Goal: Task Accomplishment & Management: Use online tool/utility

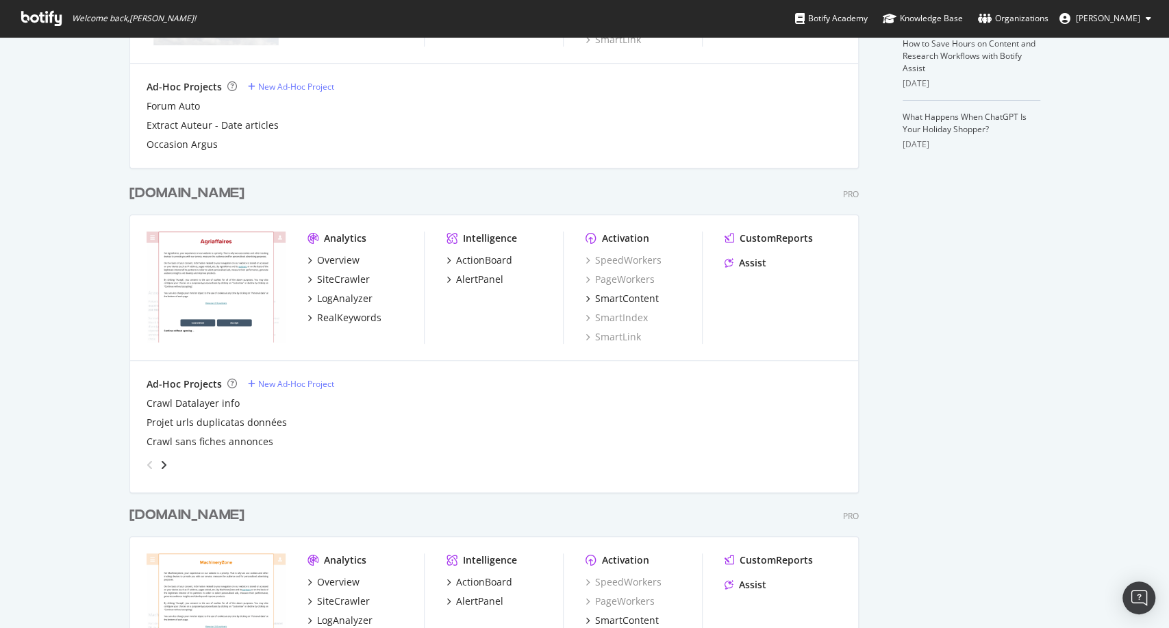
scroll to position [761, 0]
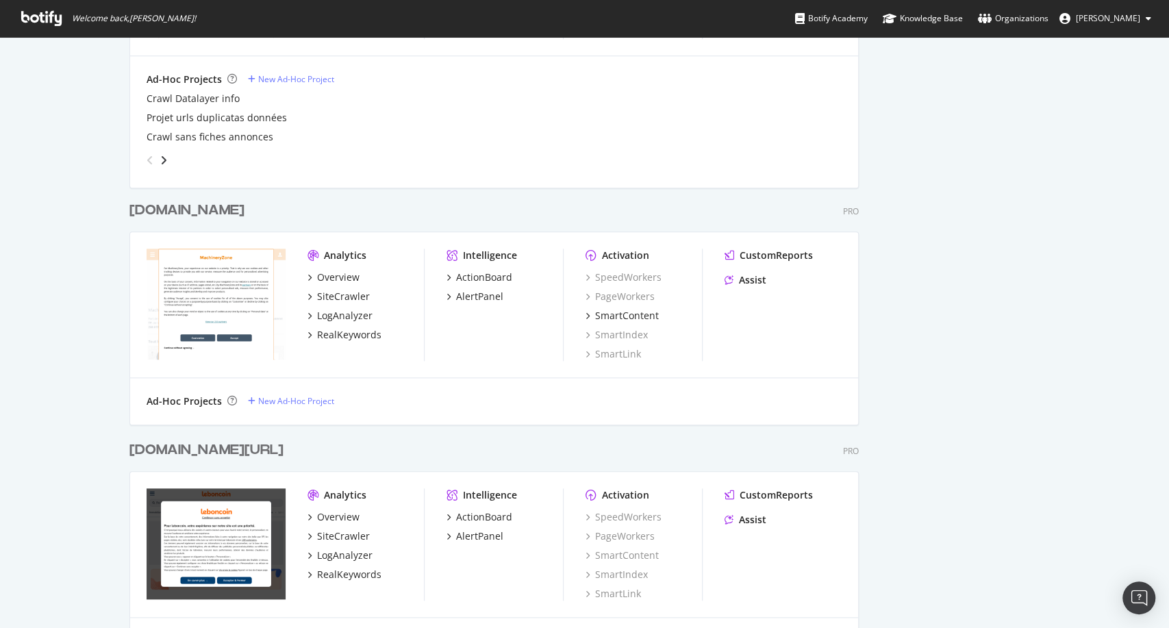
click at [201, 457] on div "[DOMAIN_NAME][URL]" at bounding box center [206, 450] width 154 height 20
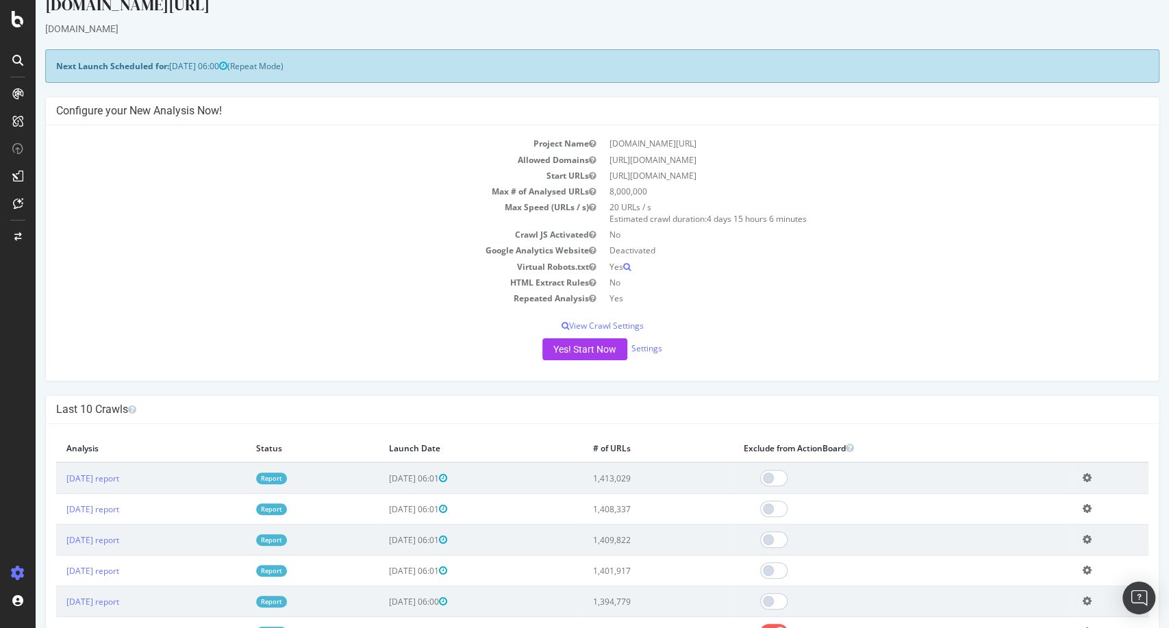
scroll to position [76, 0]
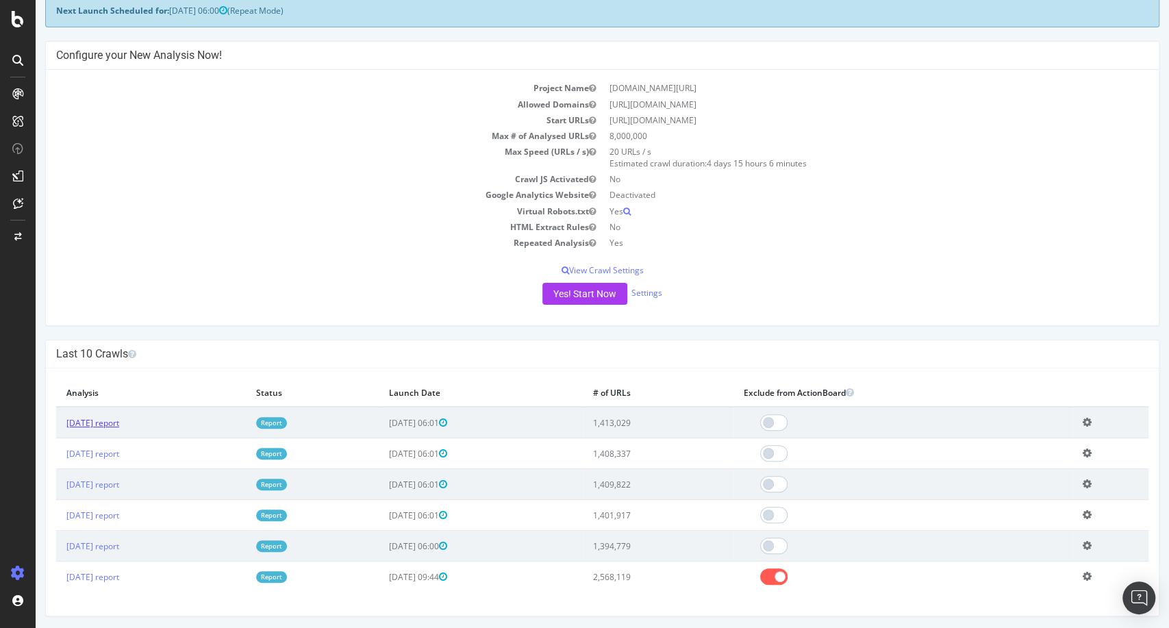
click at [112, 423] on link "[DATE] report" at bounding box center [92, 423] width 53 height 12
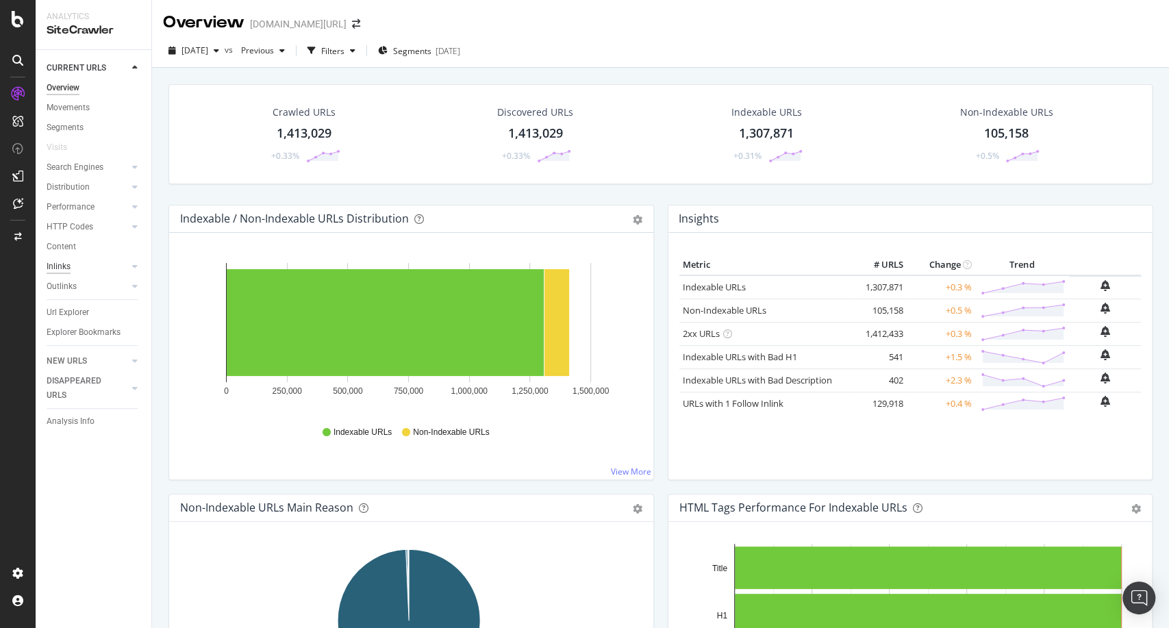
click at [52, 264] on div "Inlinks" at bounding box center [59, 267] width 24 height 14
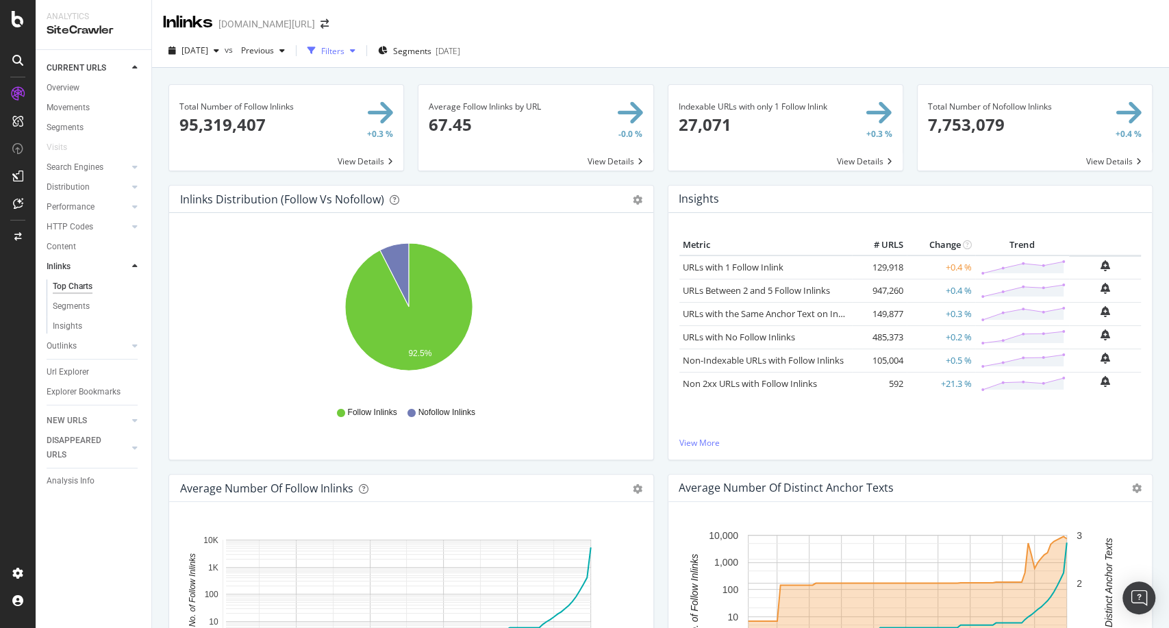
click at [355, 49] on icon "button" at bounding box center [352, 51] width 5 height 8
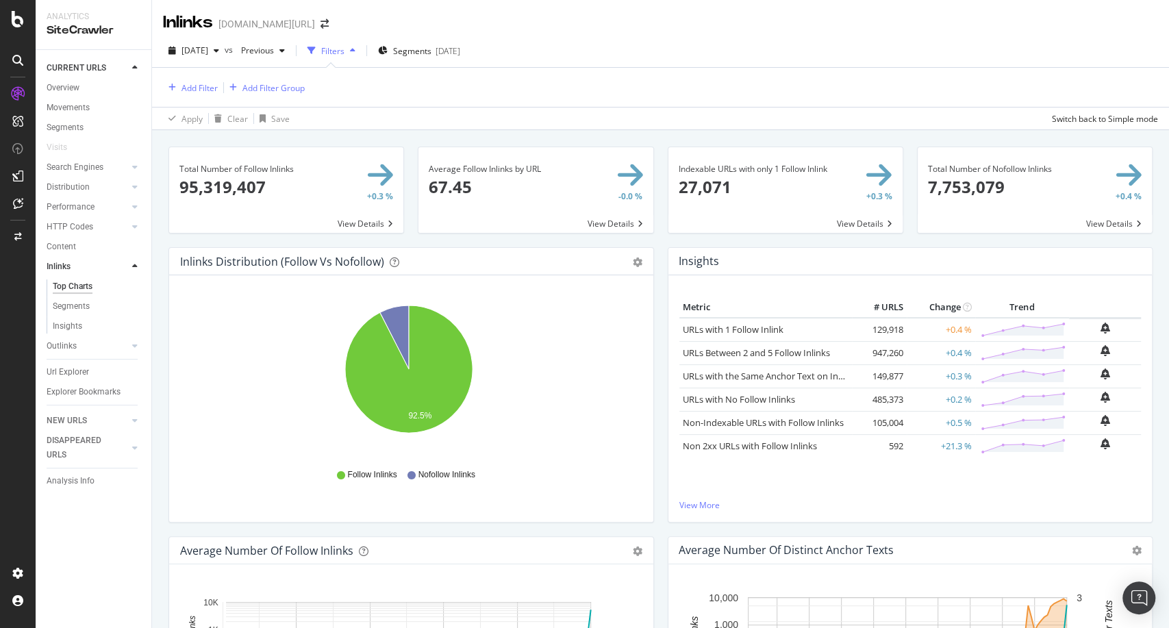
click at [355, 49] on icon "button" at bounding box center [352, 51] width 5 height 8
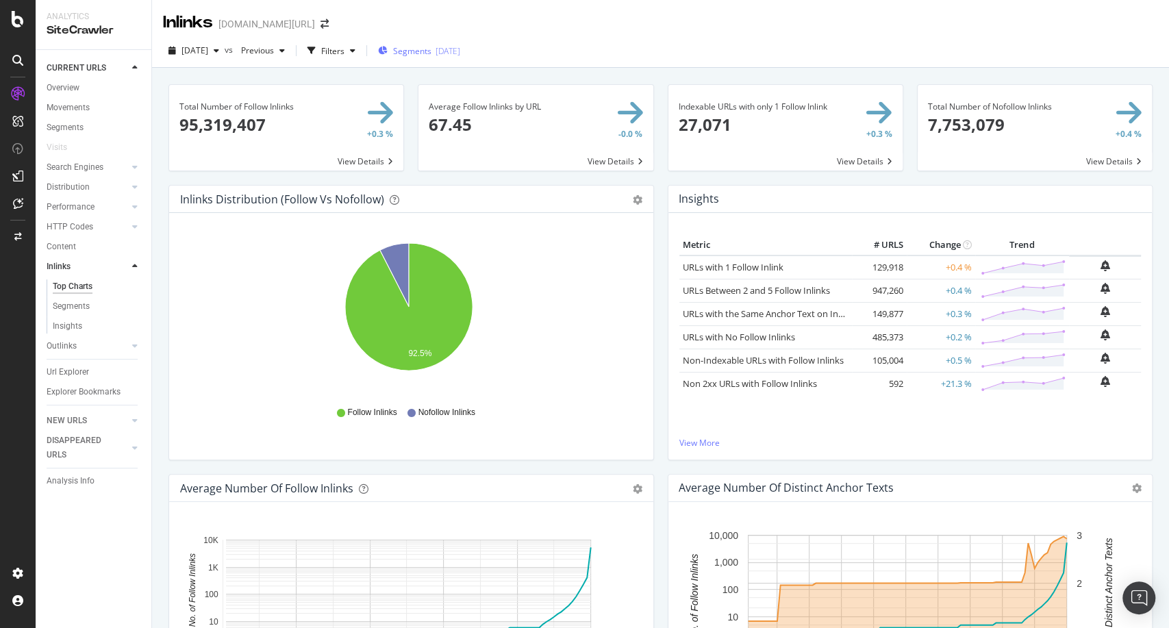
click at [432, 51] on span "Segments" at bounding box center [412, 51] width 38 height 12
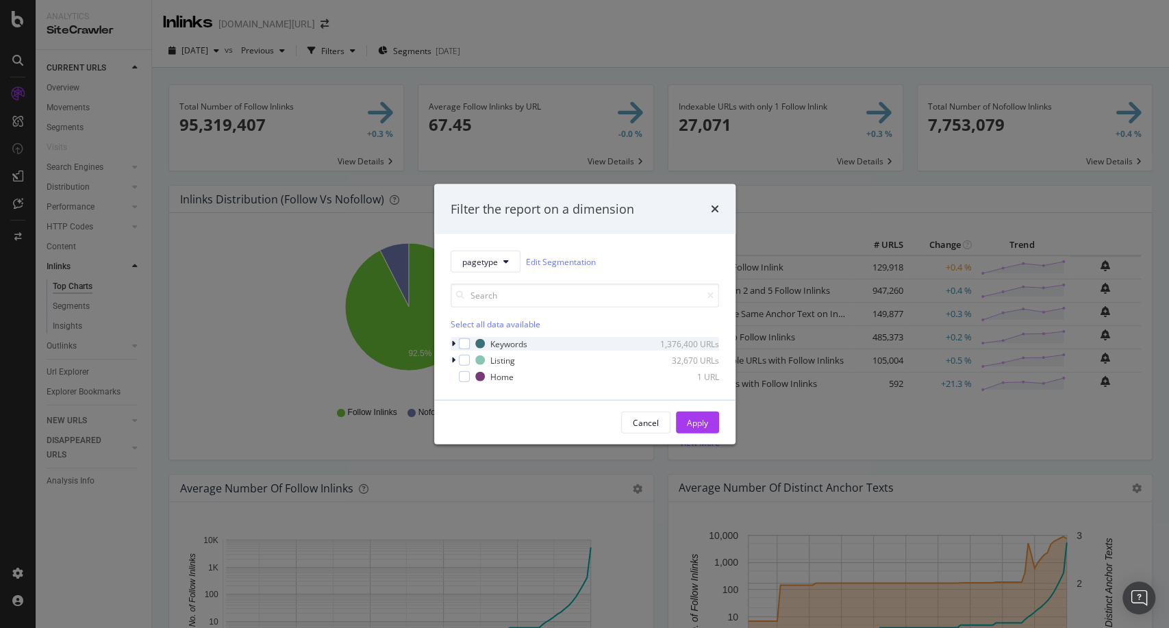
click at [453, 344] on icon "modal" at bounding box center [453, 344] width 4 height 8
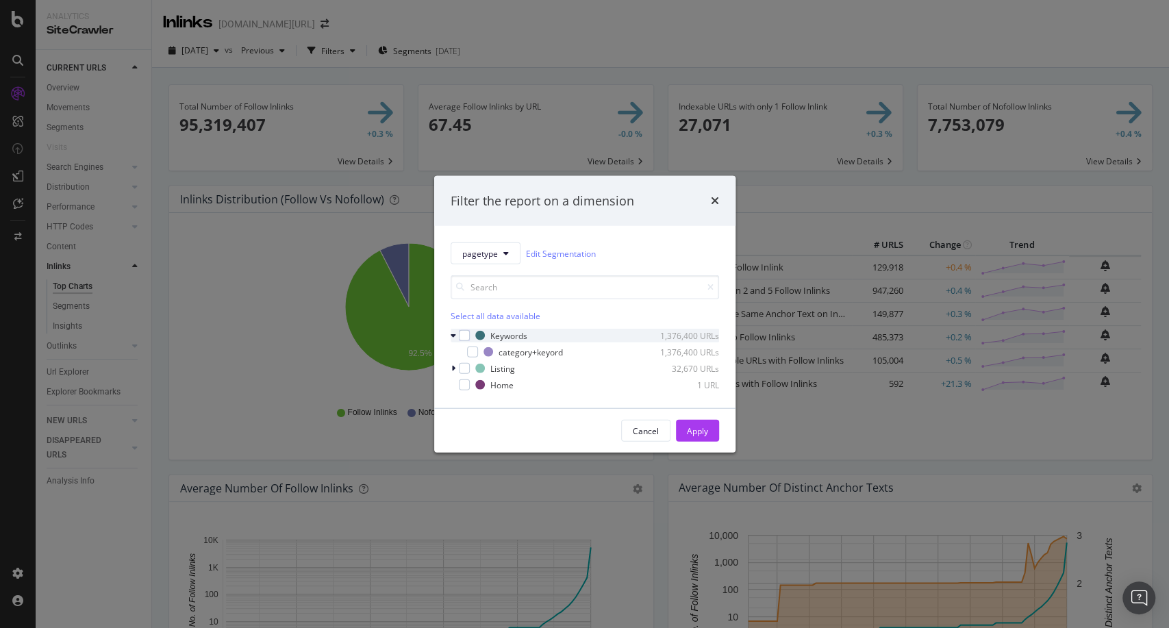
click at [452, 336] on icon "modal" at bounding box center [453, 336] width 5 height 8
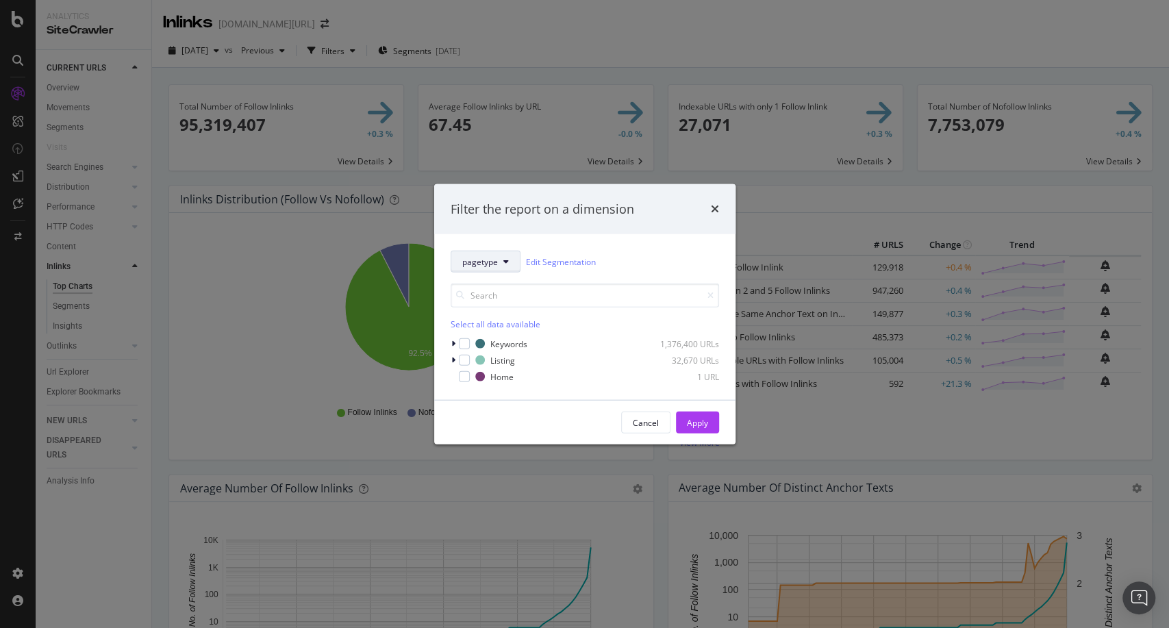
click at [506, 266] on button "pagetype" at bounding box center [486, 262] width 70 height 22
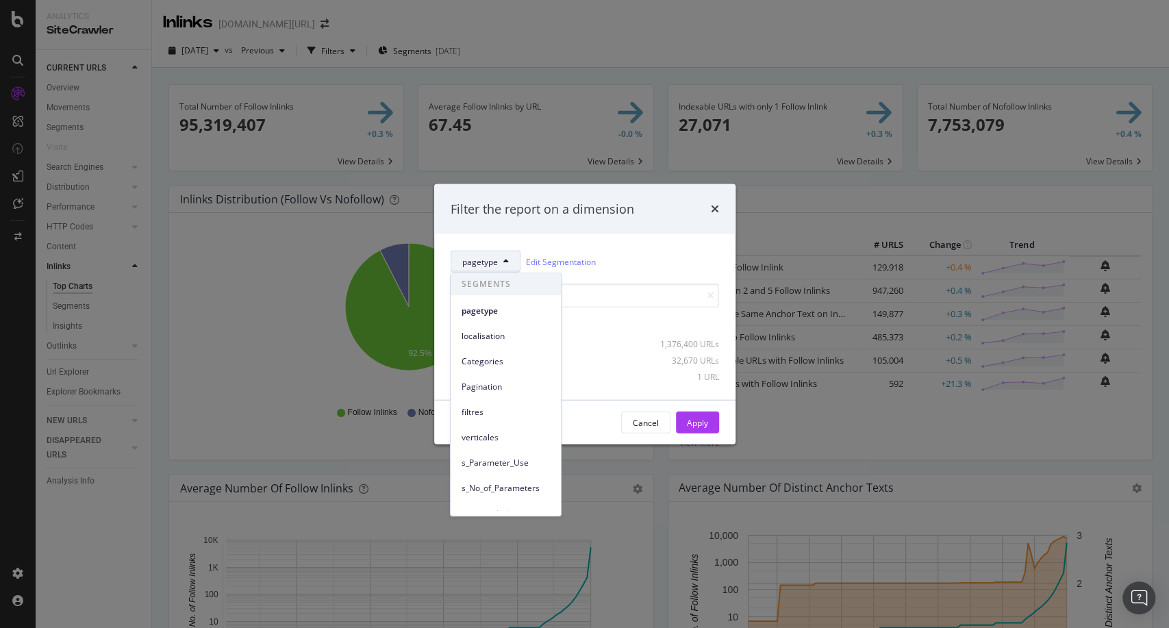
click at [640, 253] on div "pagetype Edit Segmentation" at bounding box center [585, 262] width 269 height 22
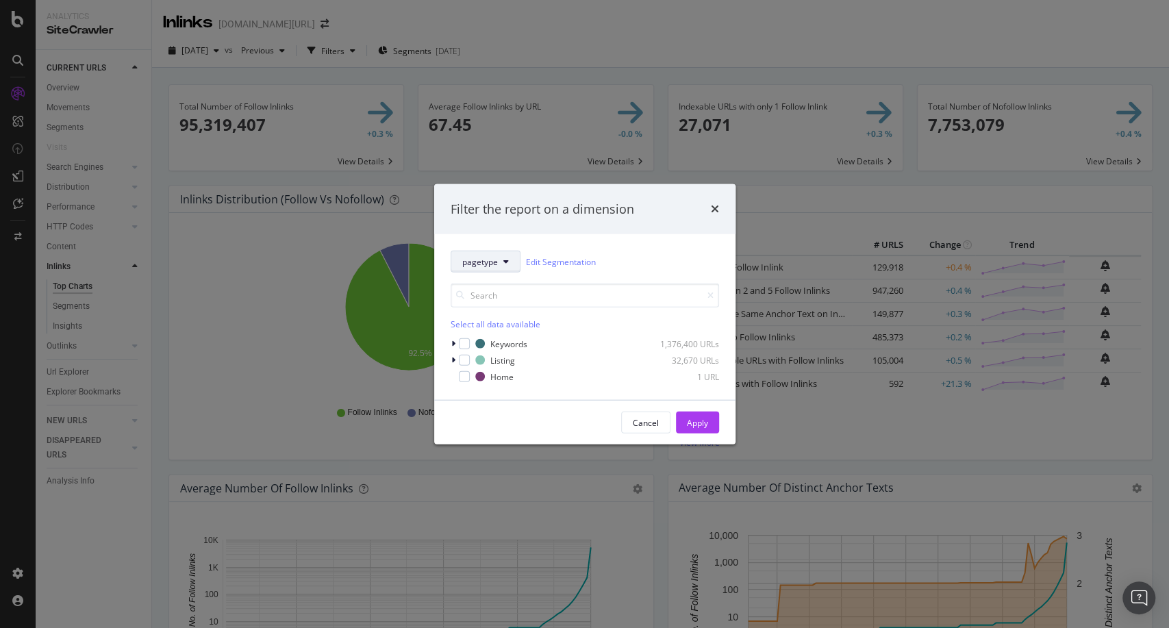
click at [509, 257] on button "pagetype" at bounding box center [486, 262] width 70 height 22
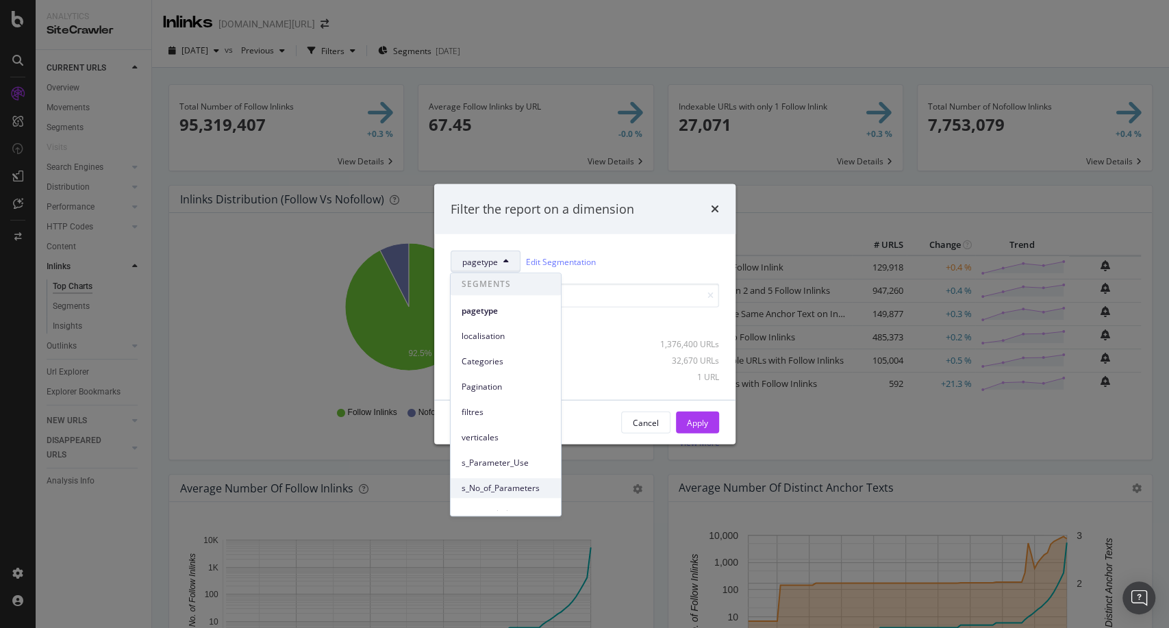
scroll to position [60, 0]
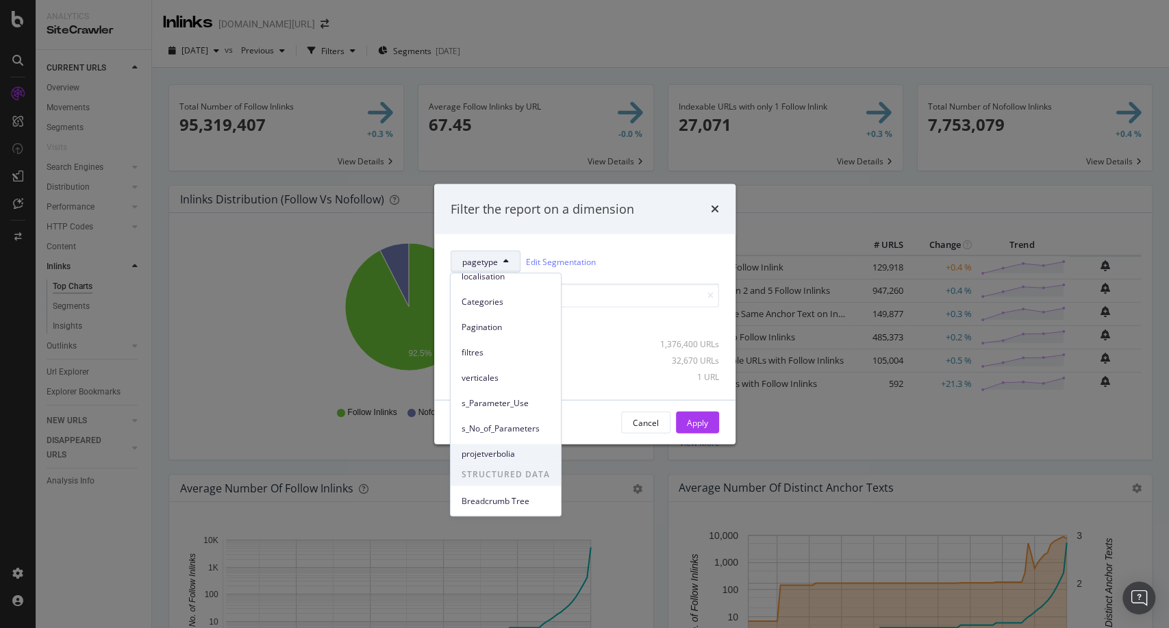
click at [488, 457] on span "projetverbolia" at bounding box center [506, 454] width 88 height 12
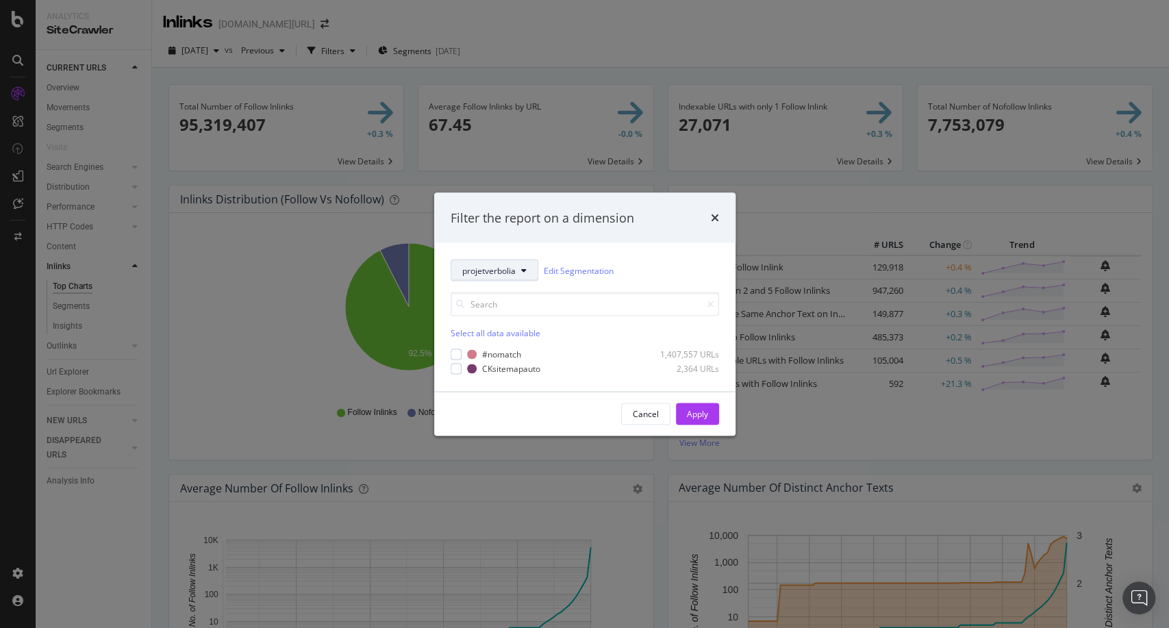
click at [499, 268] on span "projetverbolia" at bounding box center [488, 270] width 53 height 12
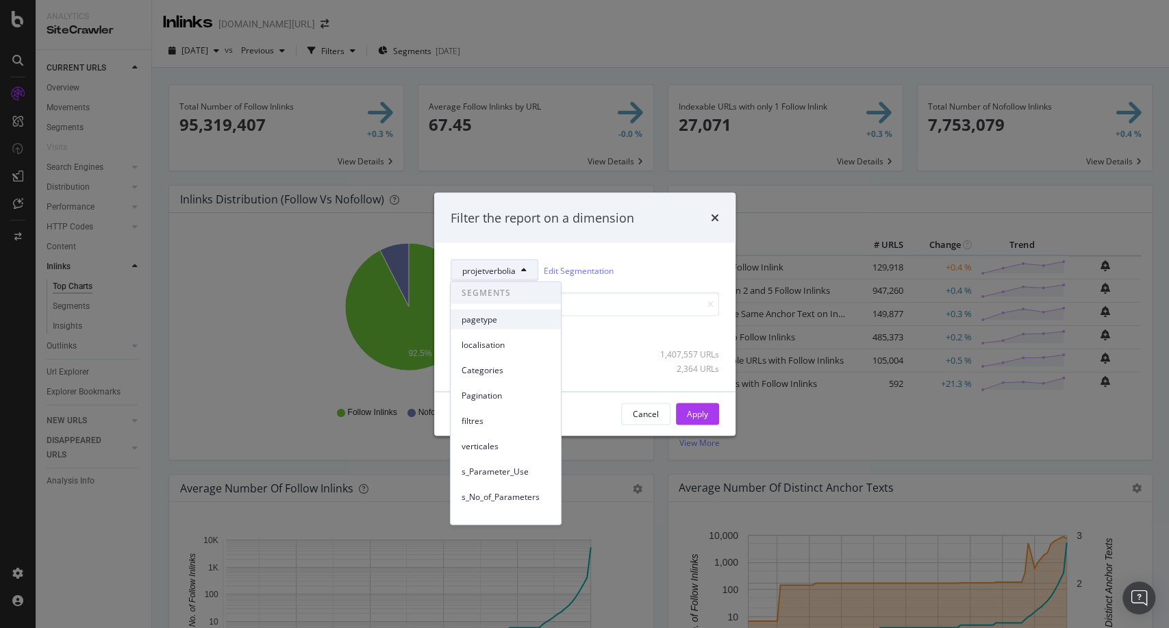
click at [501, 317] on span "pagetype" at bounding box center [506, 319] width 88 height 12
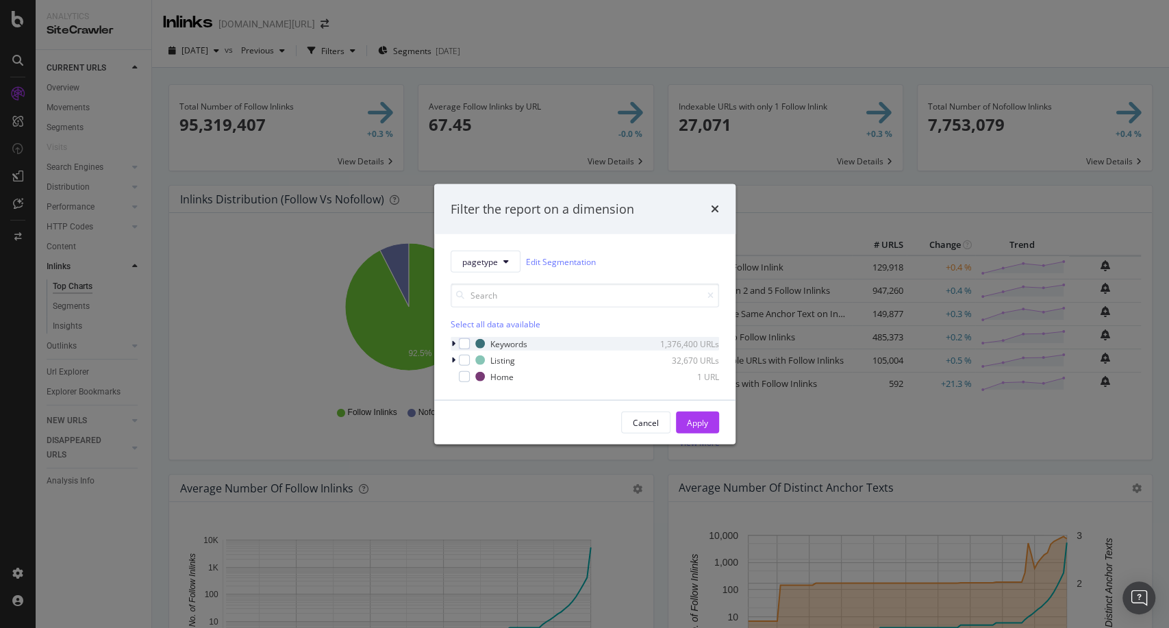
click at [453, 342] on icon "modal" at bounding box center [453, 344] width 4 height 8
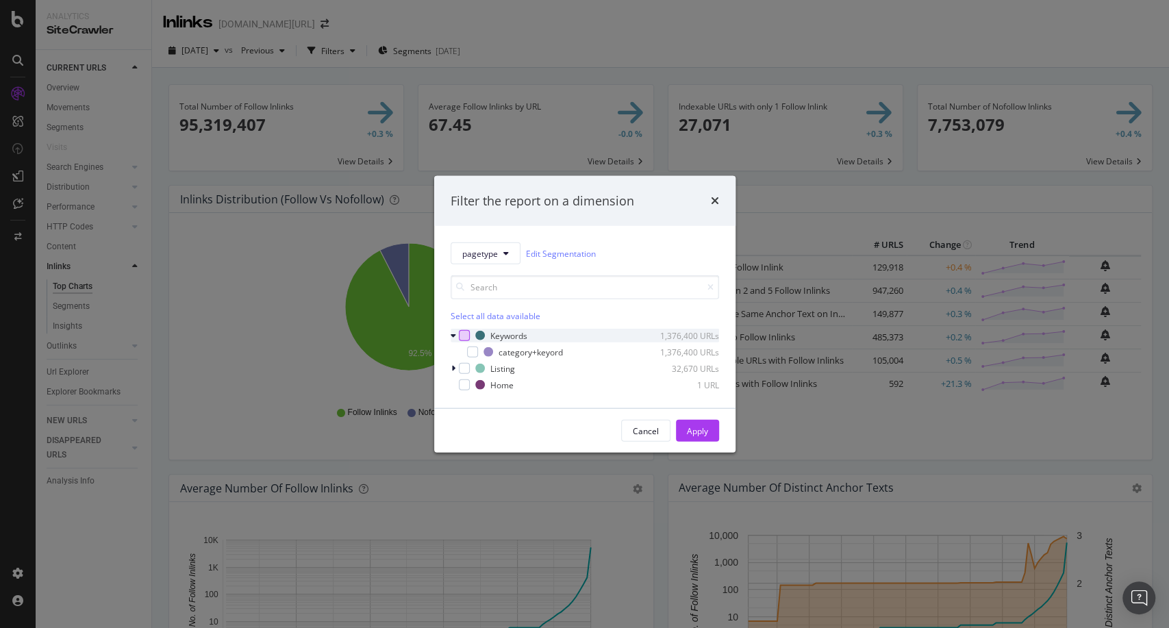
click at [461, 340] on div "modal" at bounding box center [464, 335] width 11 height 11
click at [696, 430] on div "Apply" at bounding box center [697, 431] width 21 height 12
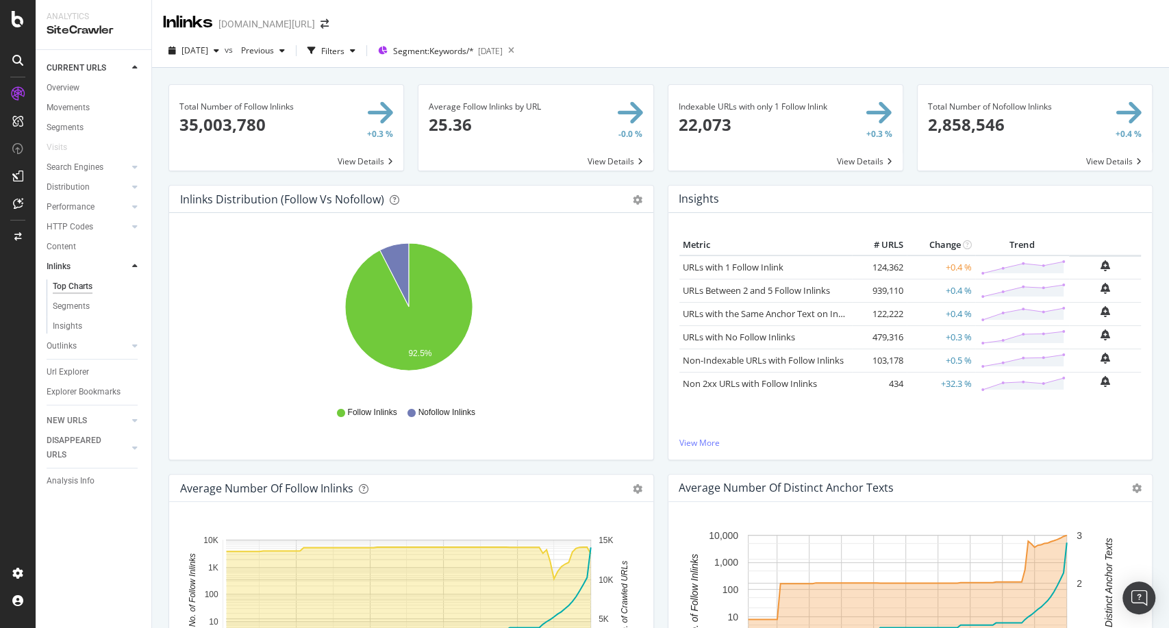
click at [284, 127] on span at bounding box center [286, 128] width 234 height 86
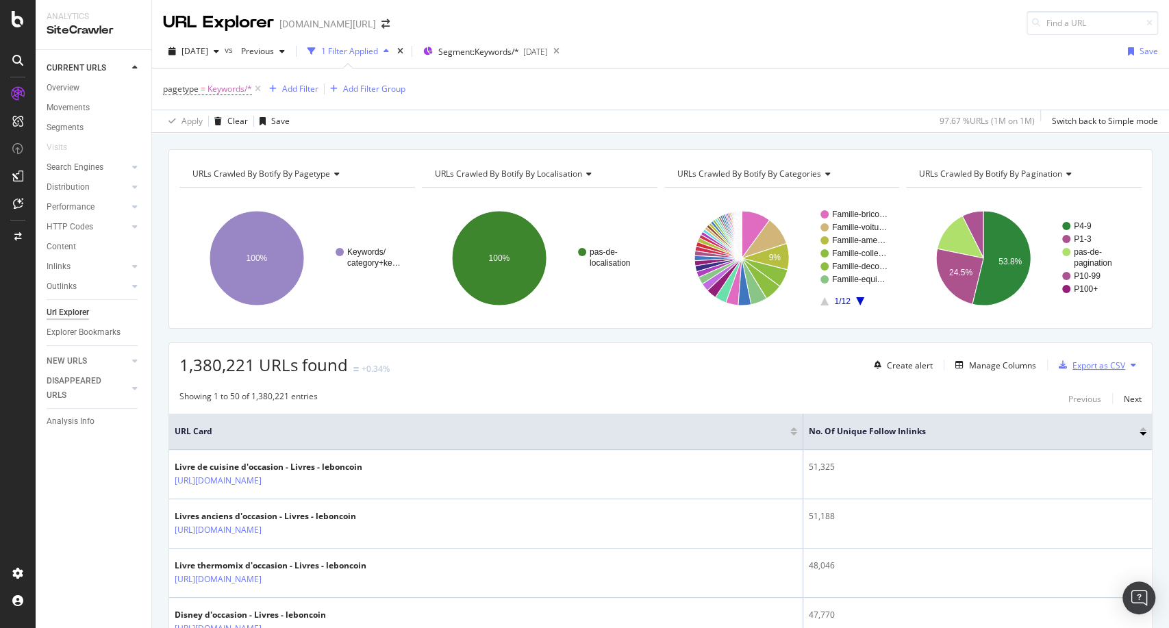
click at [1108, 361] on div "Export as CSV" at bounding box center [1099, 366] width 53 height 12
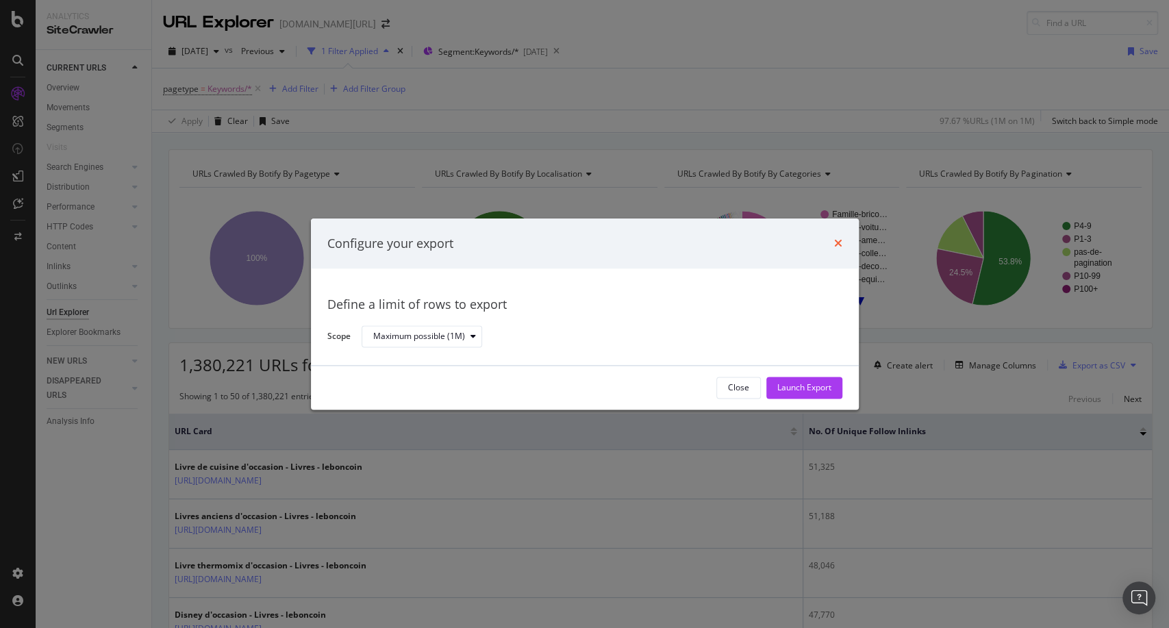
click at [840, 242] on icon "times" at bounding box center [838, 243] width 8 height 11
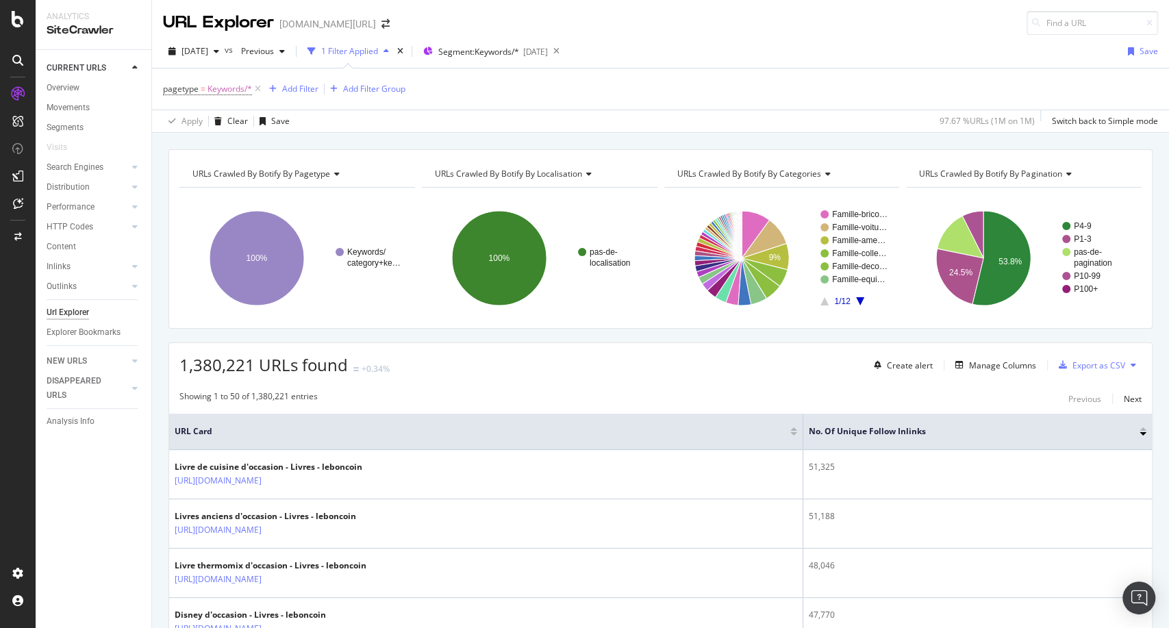
click at [304, 79] on div "pagetype = Keywords/* Add Filter Add Filter Group" at bounding box center [284, 88] width 242 height 19
click at [297, 85] on div "Add Filter" at bounding box center [300, 89] width 36 height 12
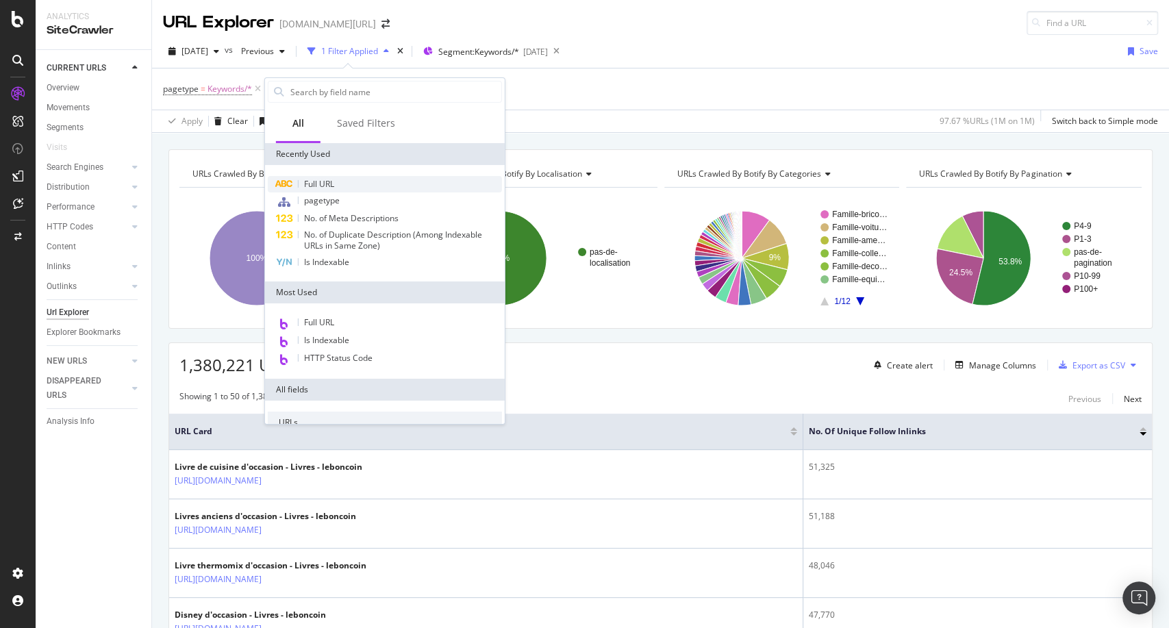
click at [340, 184] on div "Full URL" at bounding box center [385, 184] width 234 height 16
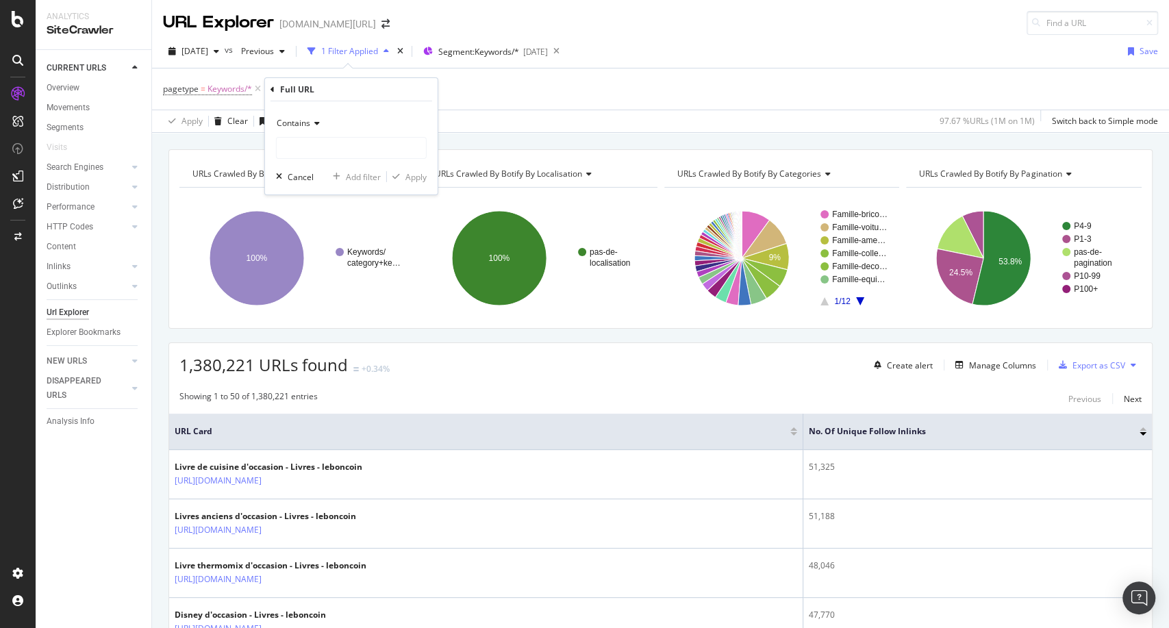
click at [319, 122] on icon at bounding box center [315, 123] width 10 height 8
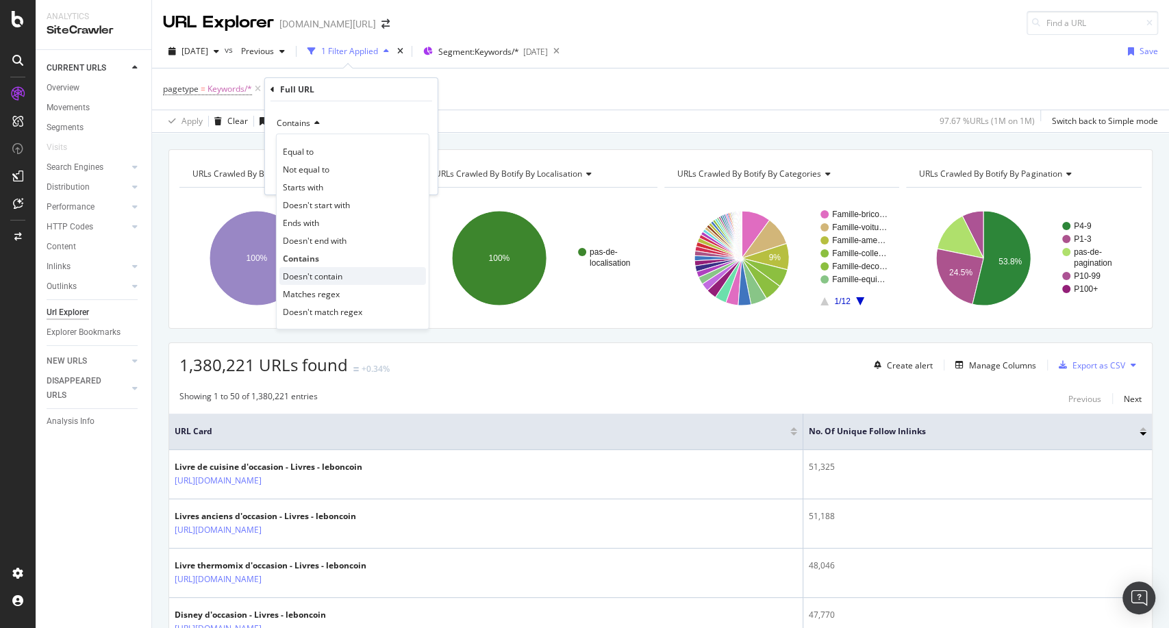
click at [297, 284] on div "Doesn't contain" at bounding box center [352, 276] width 147 height 18
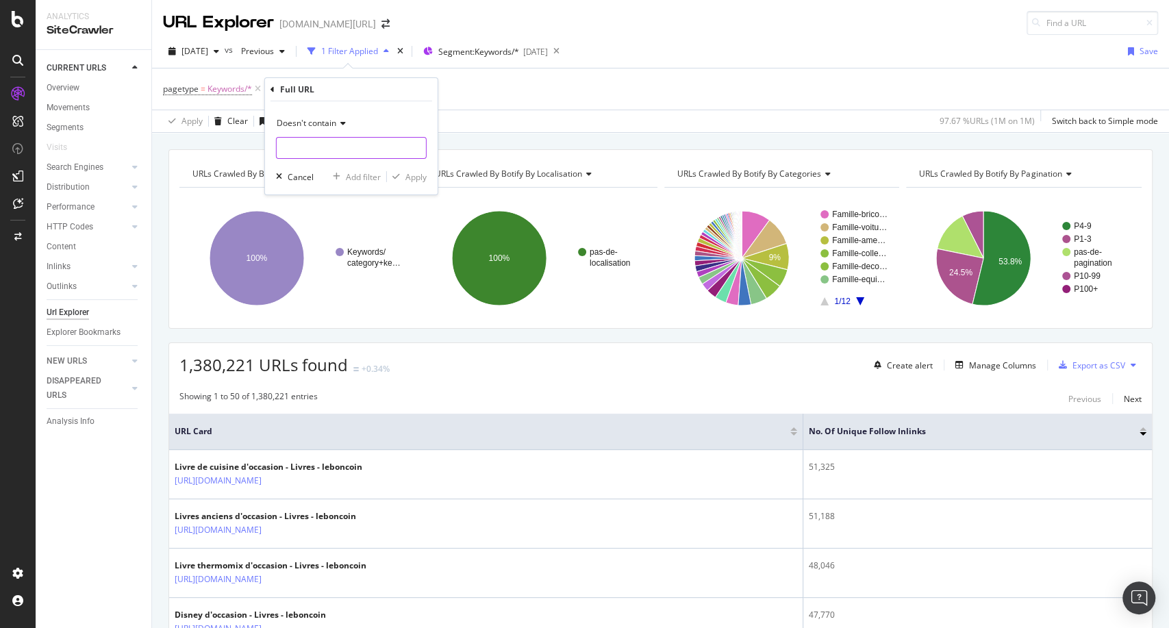
click at [292, 138] on input "text" at bounding box center [351, 148] width 149 height 22
type input "/p-"
click at [415, 171] on div "Apply" at bounding box center [415, 177] width 21 height 12
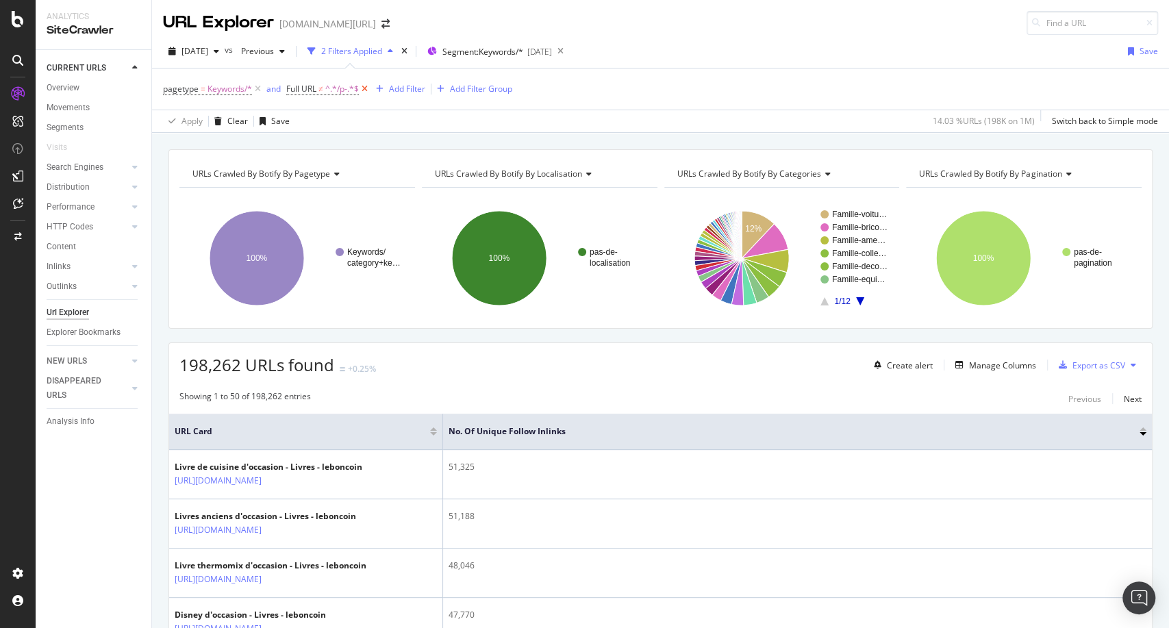
click at [366, 88] on icon at bounding box center [365, 89] width 12 height 14
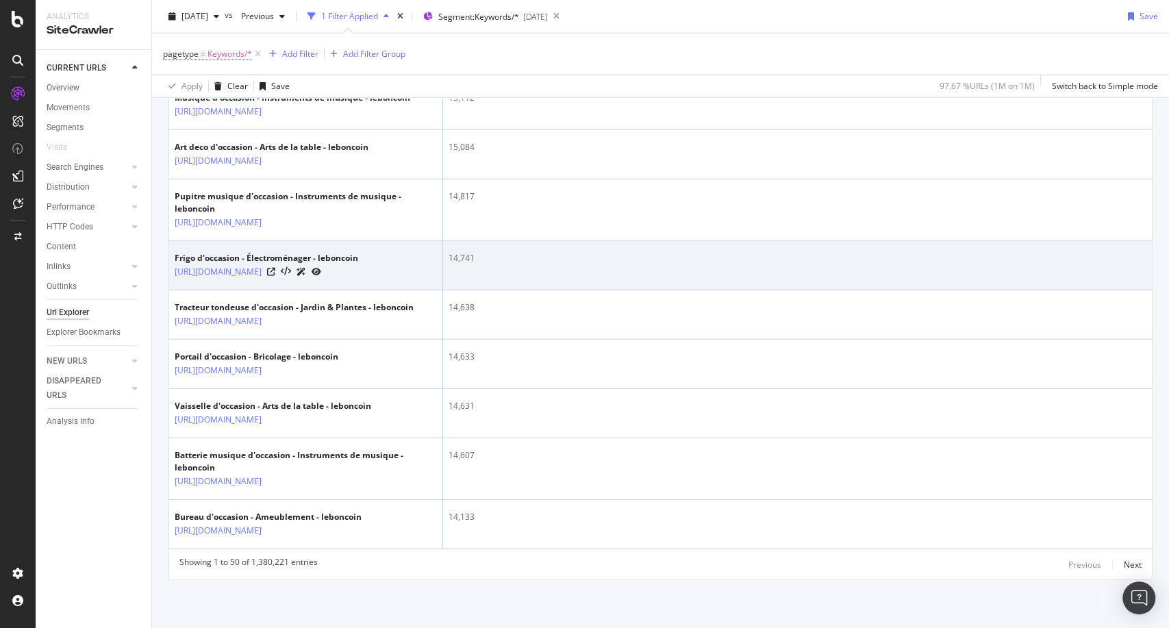
scroll to position [2686, 0]
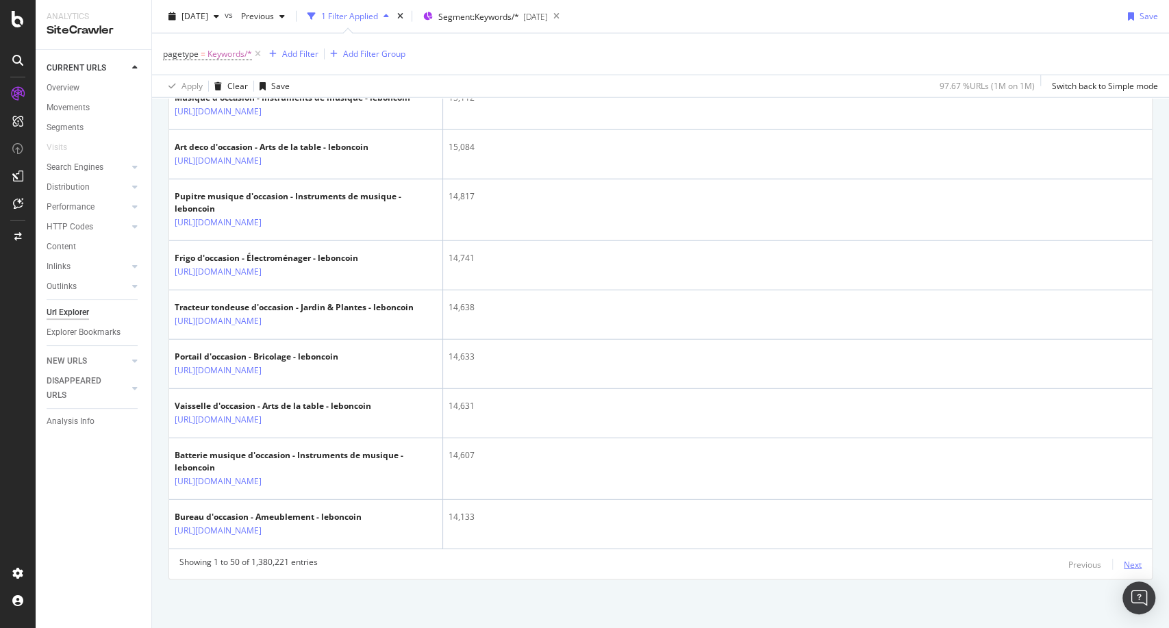
click at [1124, 560] on div "Next" at bounding box center [1133, 565] width 18 height 12
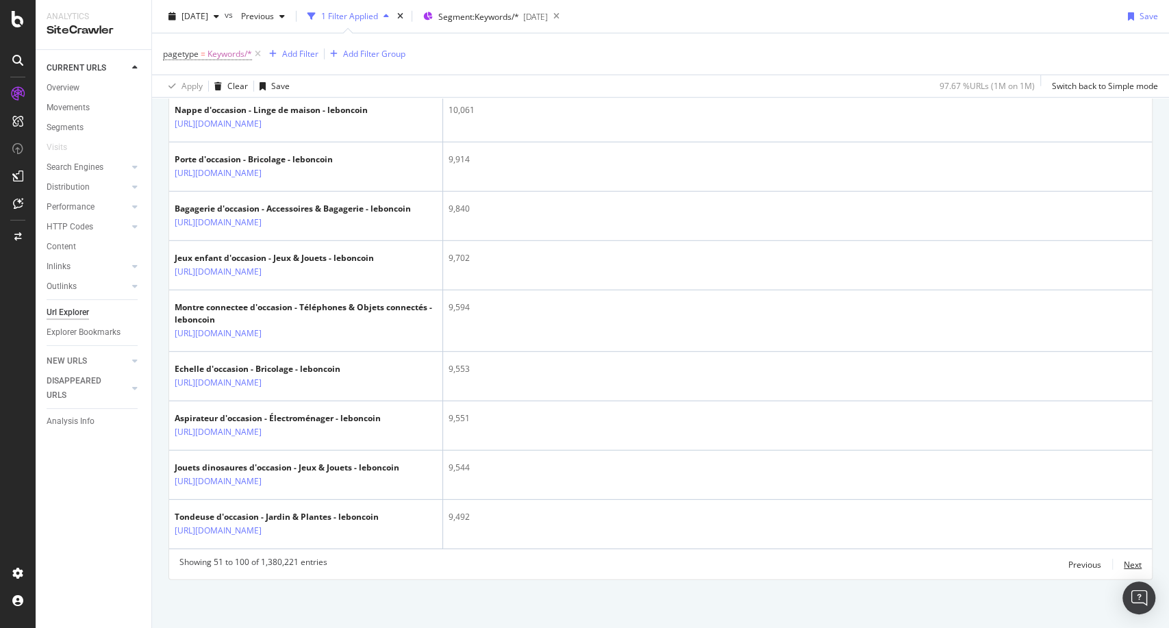
scroll to position [2917, 0]
click at [1124, 561] on div "Next" at bounding box center [1133, 565] width 18 height 12
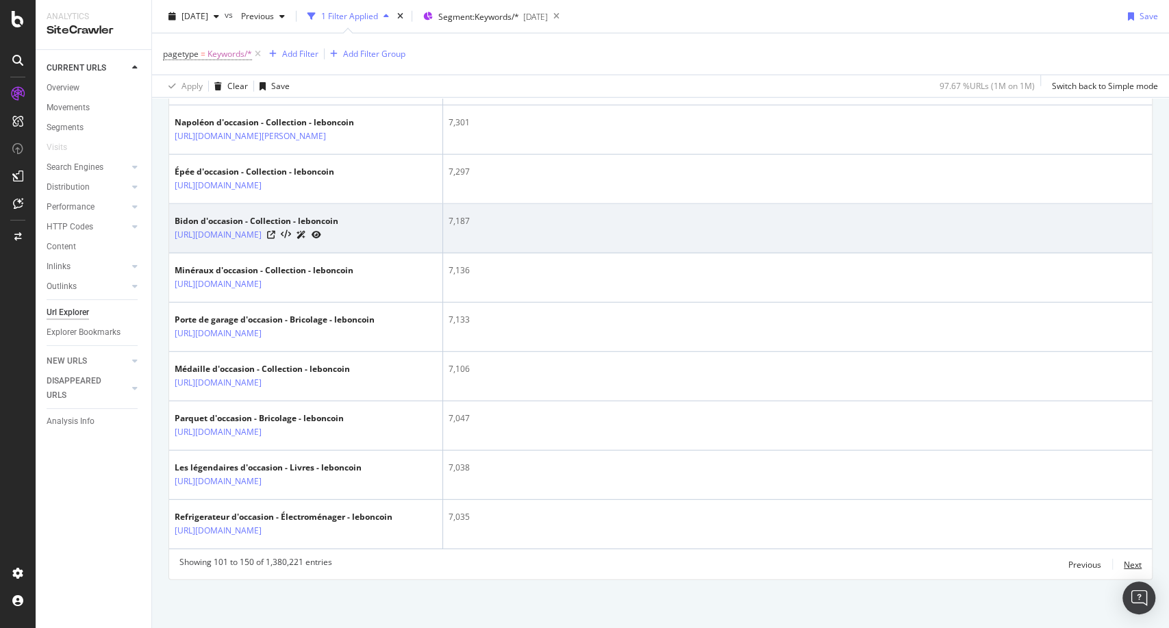
scroll to position [2700, 0]
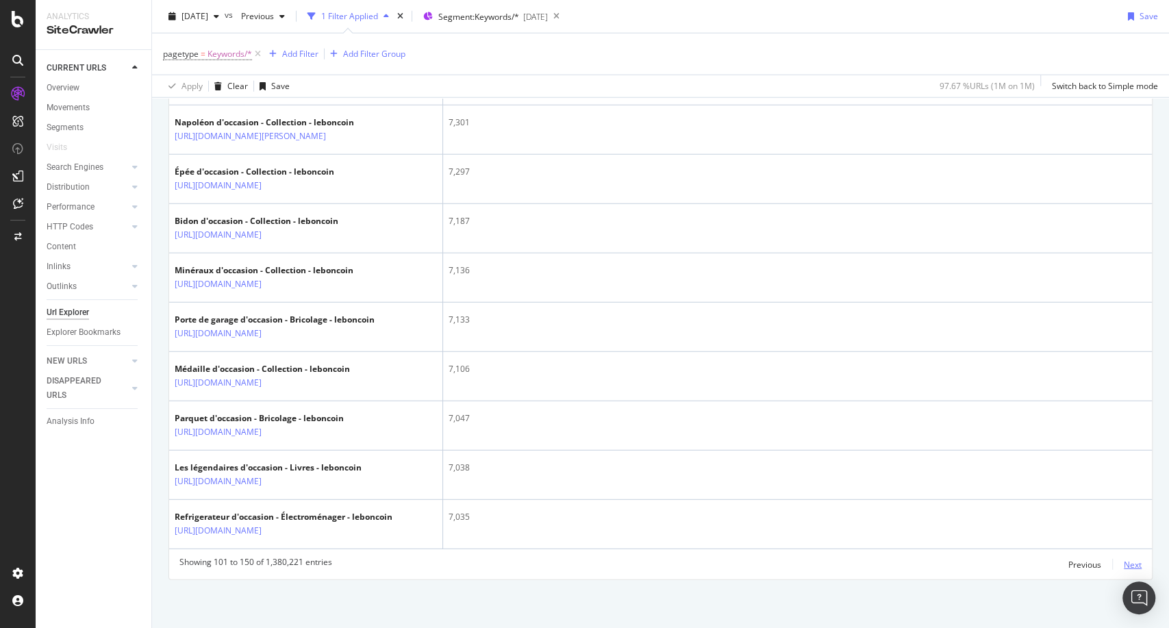
click at [1124, 562] on div "Next" at bounding box center [1133, 565] width 18 height 12
click at [1124, 568] on div "Next" at bounding box center [1133, 565] width 18 height 12
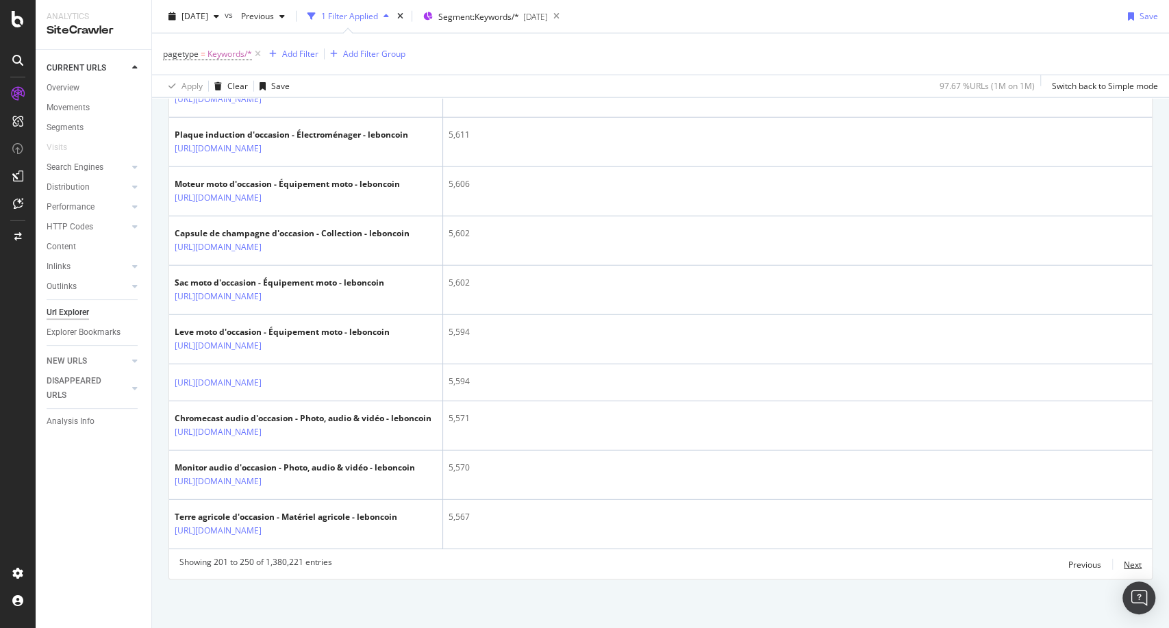
scroll to position [2895, 0]
click at [1124, 565] on div "Next" at bounding box center [1133, 565] width 18 height 12
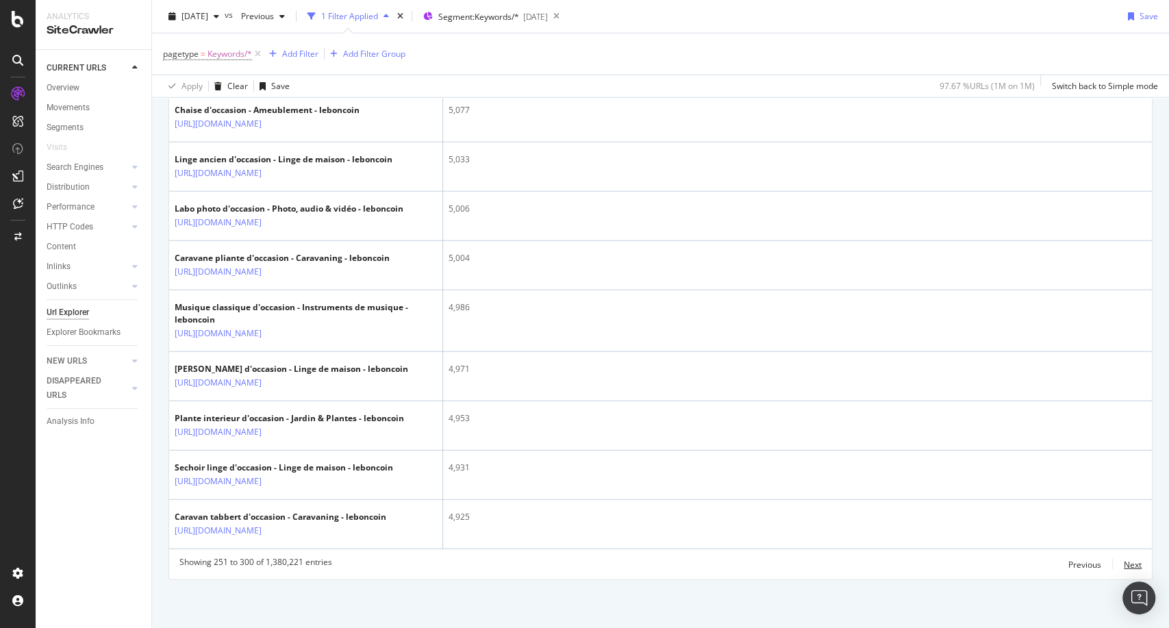
scroll to position [2908, 0]
click at [1124, 569] on div "Next" at bounding box center [1133, 565] width 18 height 12
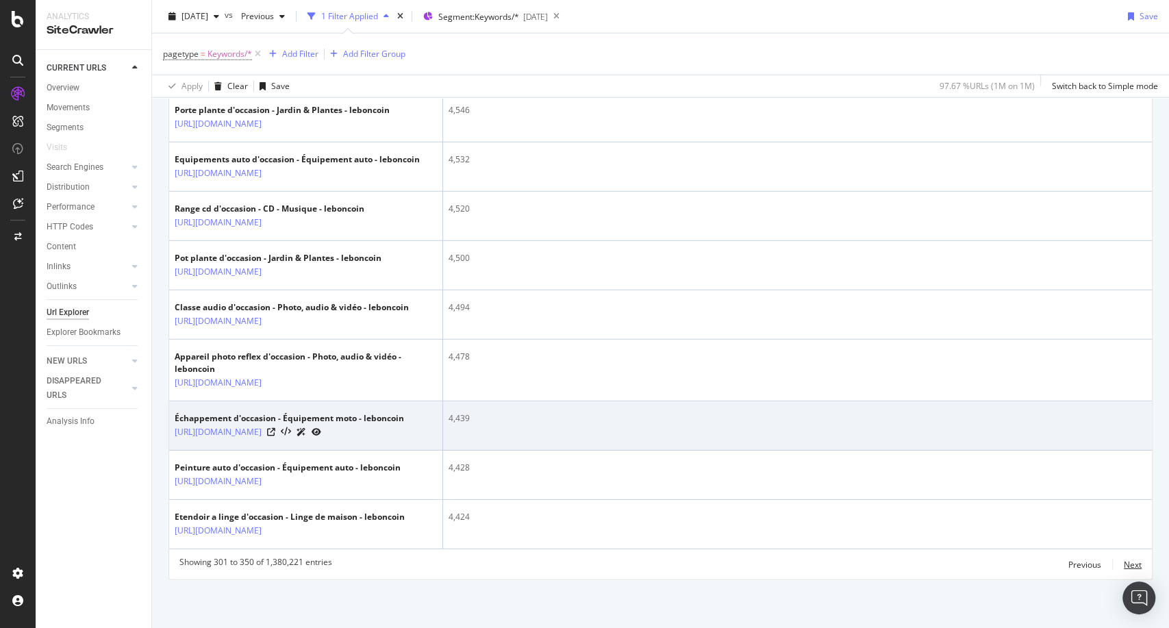
scroll to position [3034, 0]
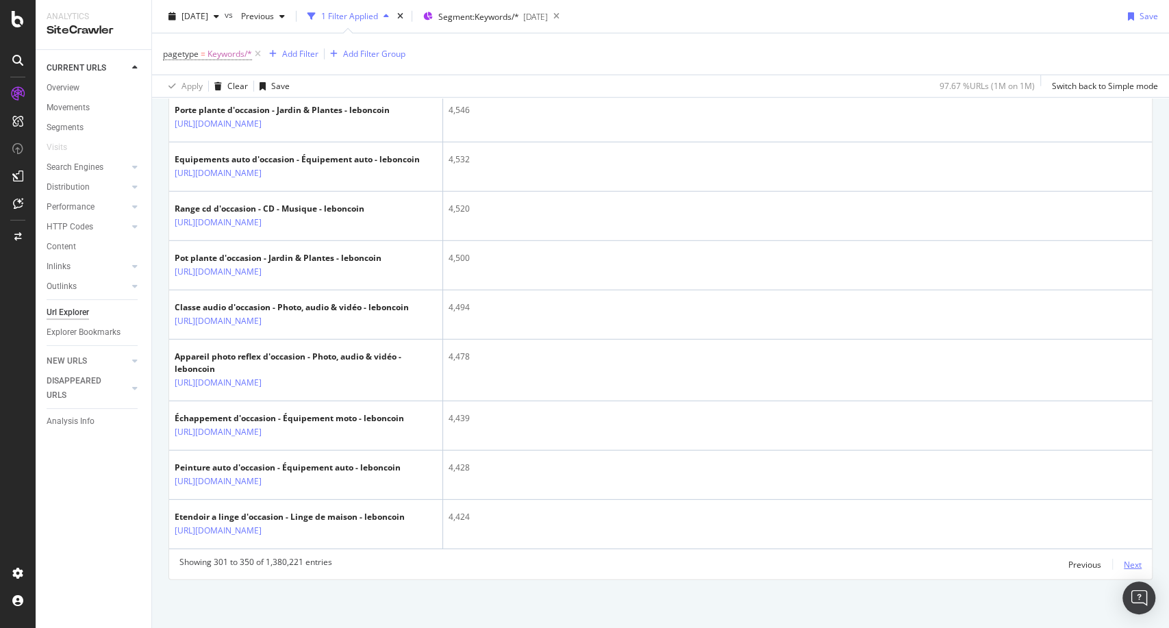
click at [1124, 564] on div "Next" at bounding box center [1133, 565] width 18 height 12
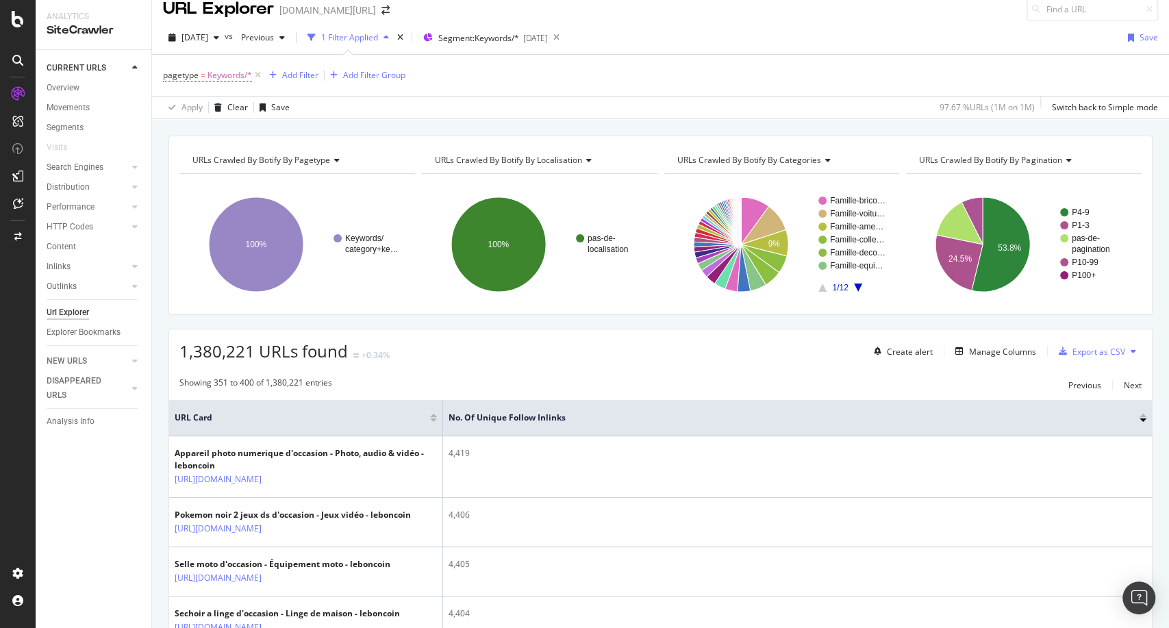
scroll to position [0, 0]
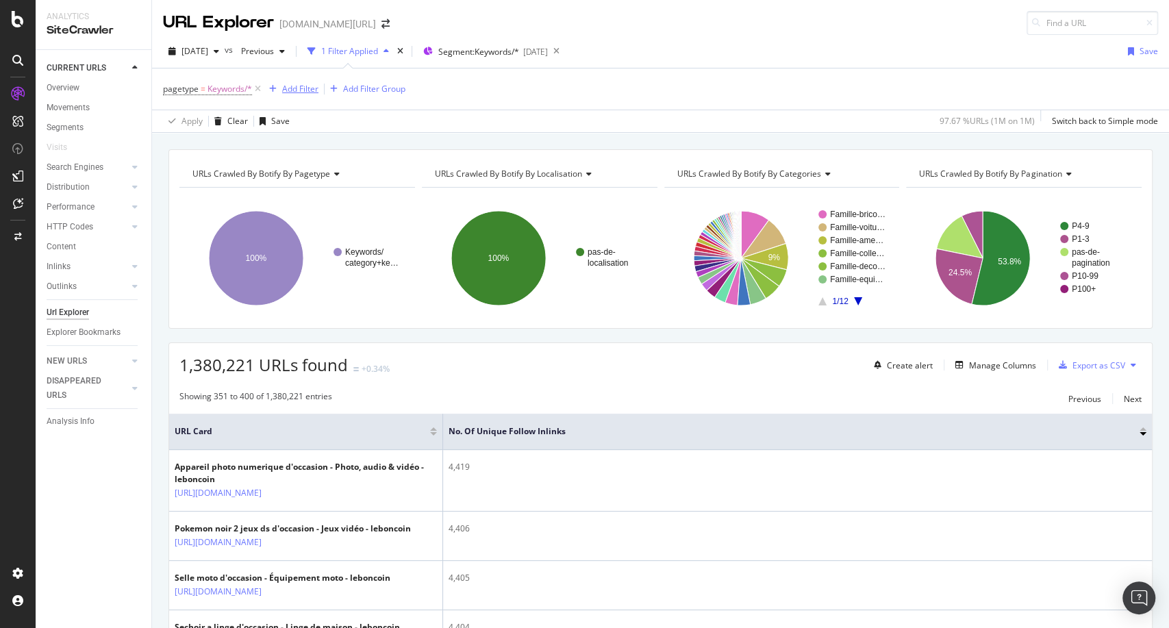
click at [299, 84] on div "Add Filter" at bounding box center [300, 89] width 36 height 12
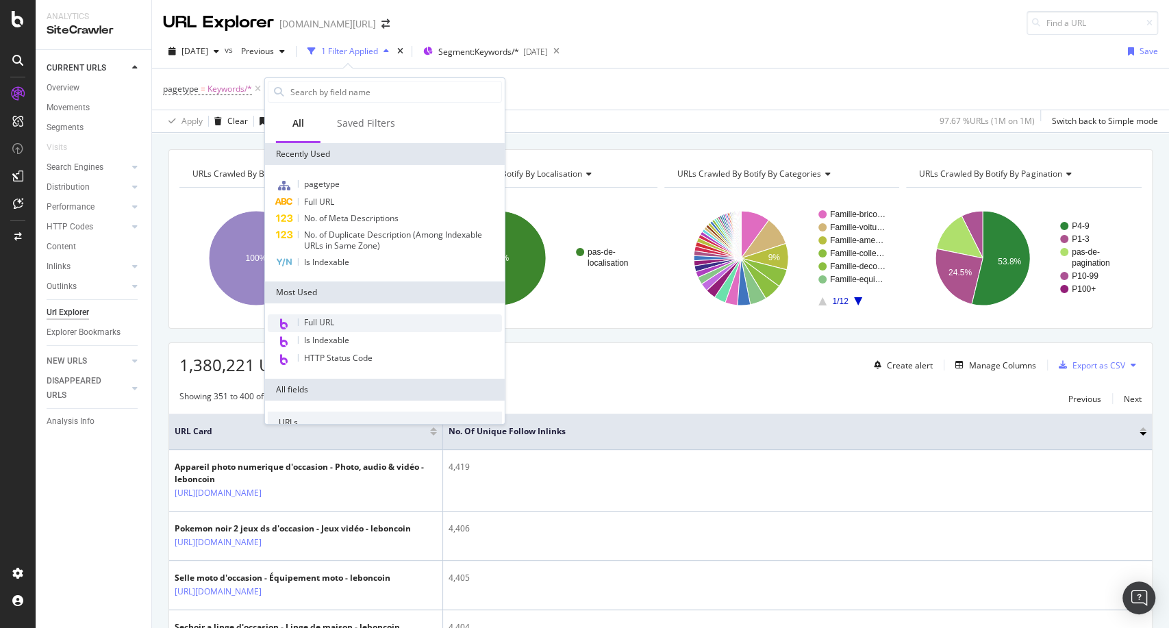
click at [300, 327] on div "Full URL" at bounding box center [385, 323] width 234 height 18
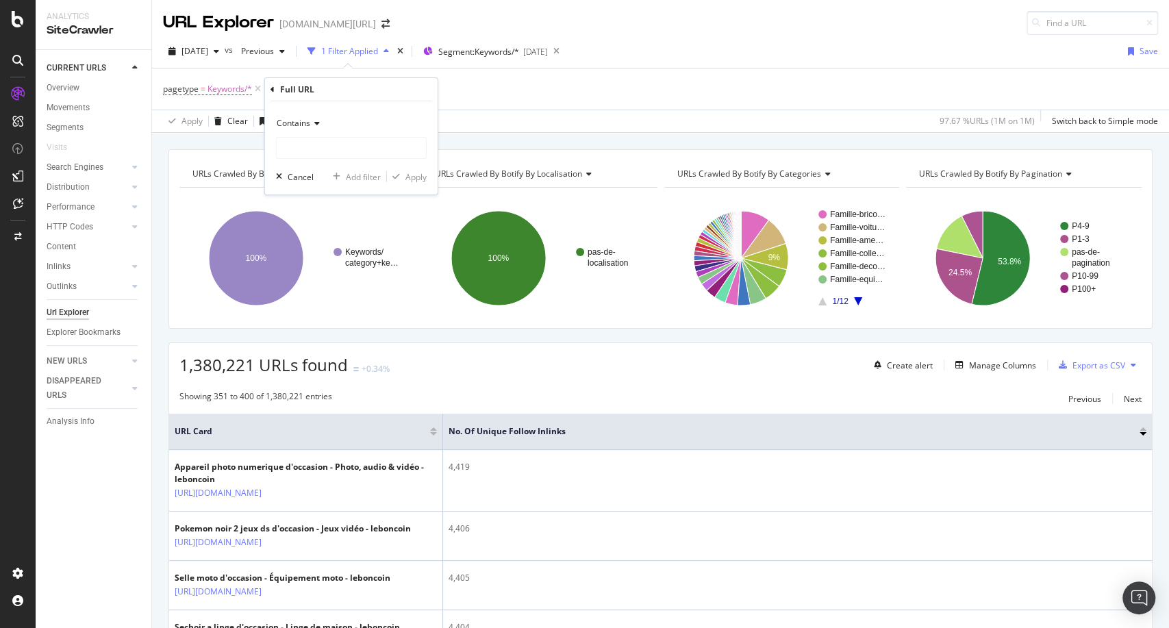
click at [310, 127] on icon at bounding box center [315, 123] width 10 height 8
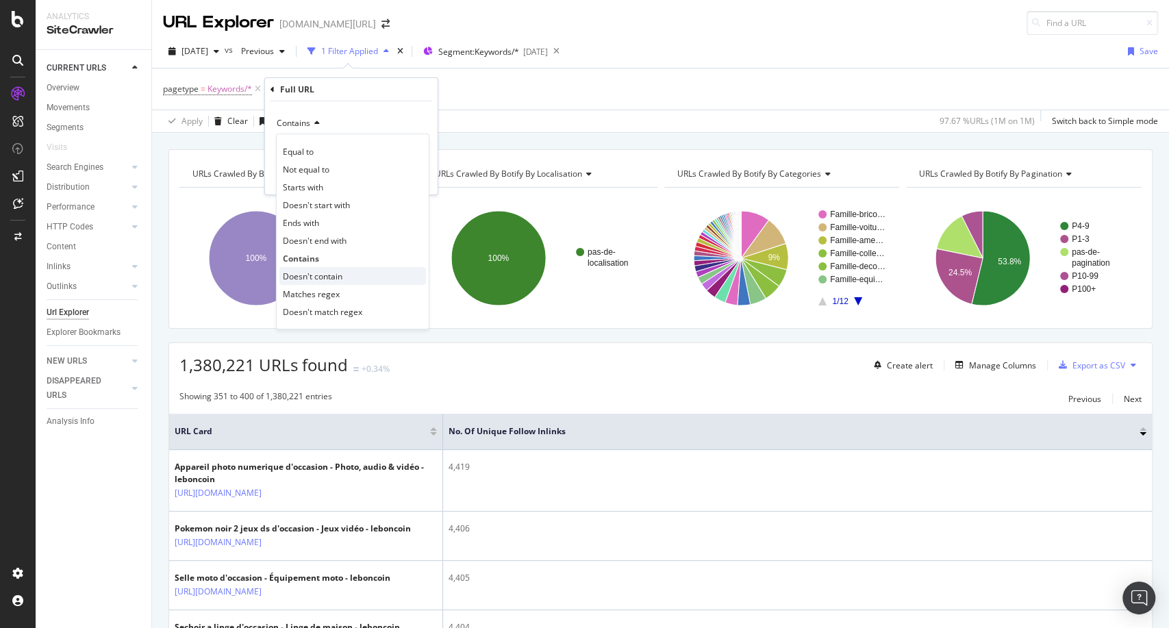
click at [301, 270] on span "Doesn't contain" at bounding box center [313, 276] width 60 height 12
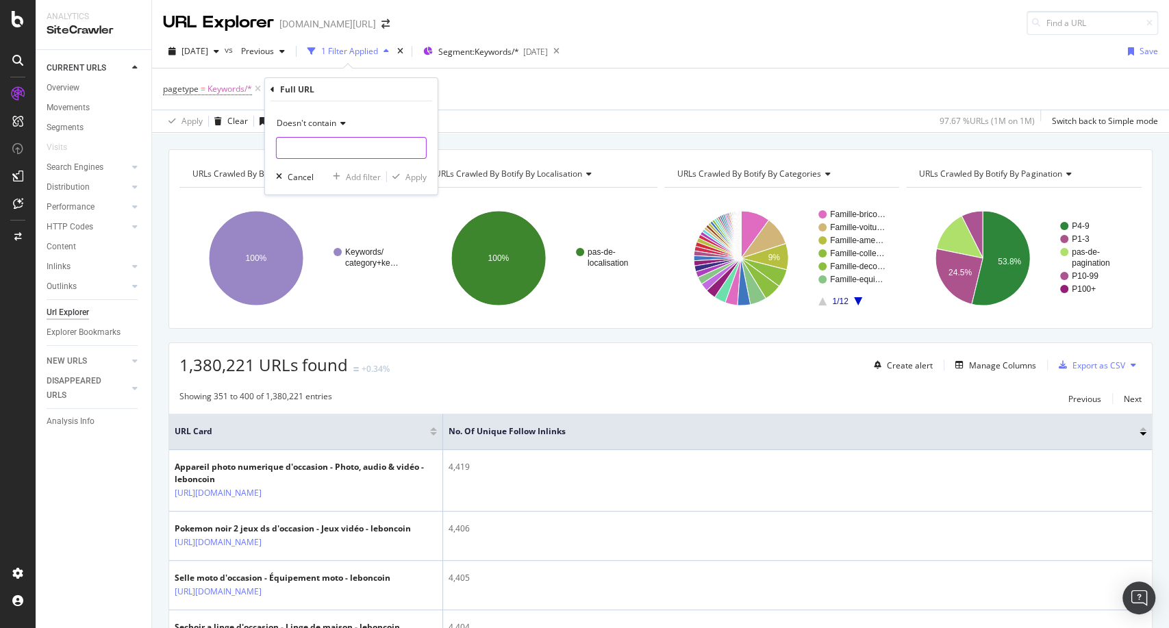
click at [319, 155] on input "text" at bounding box center [351, 148] width 149 height 22
type input "/p-"
click at [395, 176] on icon "button" at bounding box center [396, 177] width 8 height 8
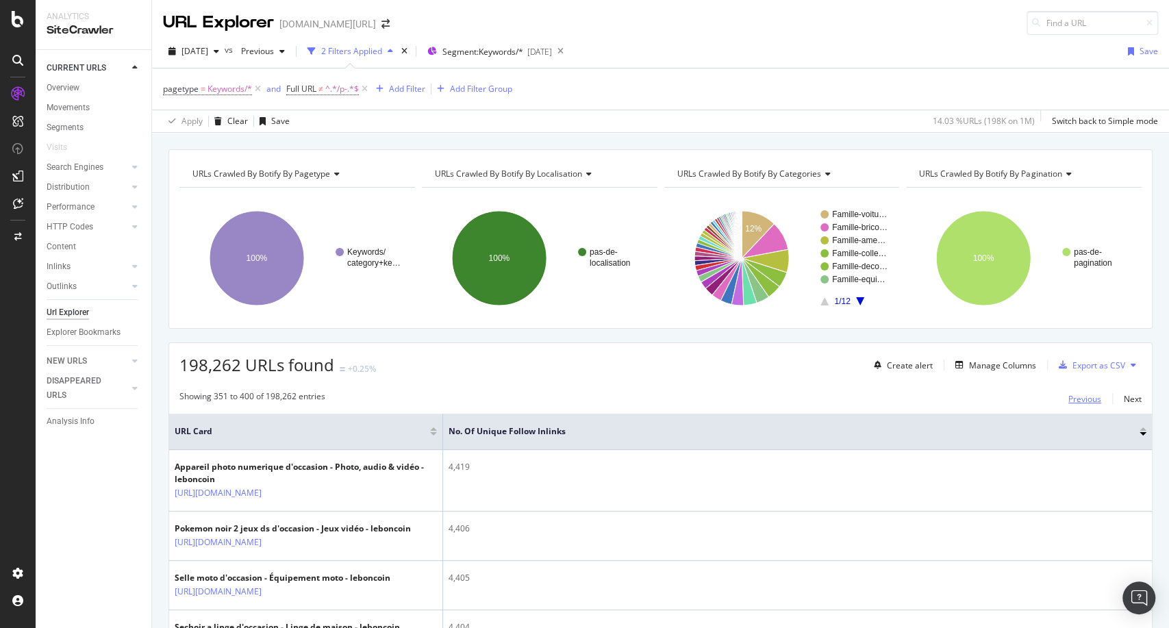
click at [1069, 405] on div "Previous" at bounding box center [1085, 398] width 33 height 15
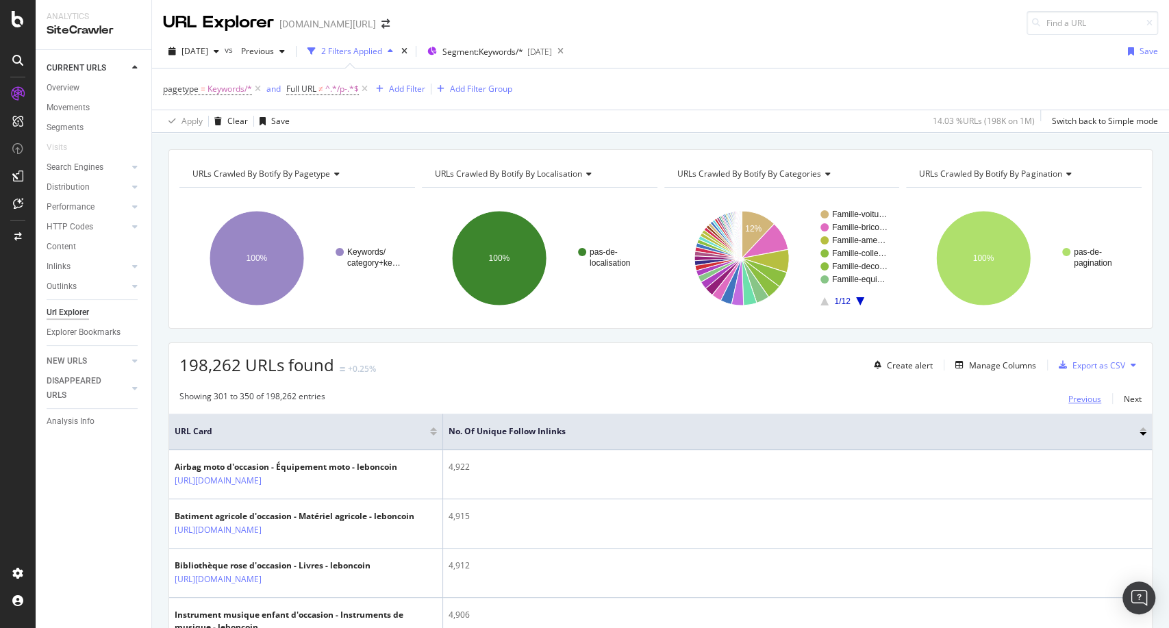
click at [1069, 397] on div "Previous" at bounding box center [1085, 399] width 33 height 12
click at [1079, 401] on div "Previous" at bounding box center [1085, 399] width 33 height 12
click at [1069, 397] on div "Previous" at bounding box center [1085, 399] width 33 height 12
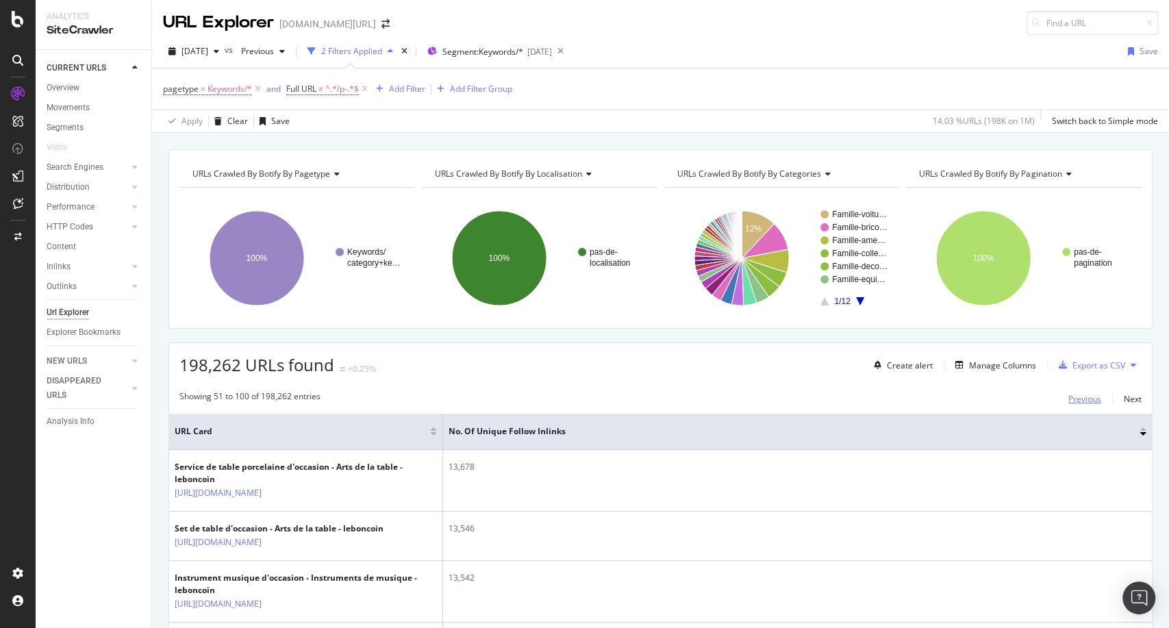
click at [1069, 393] on div "Previous" at bounding box center [1085, 399] width 33 height 12
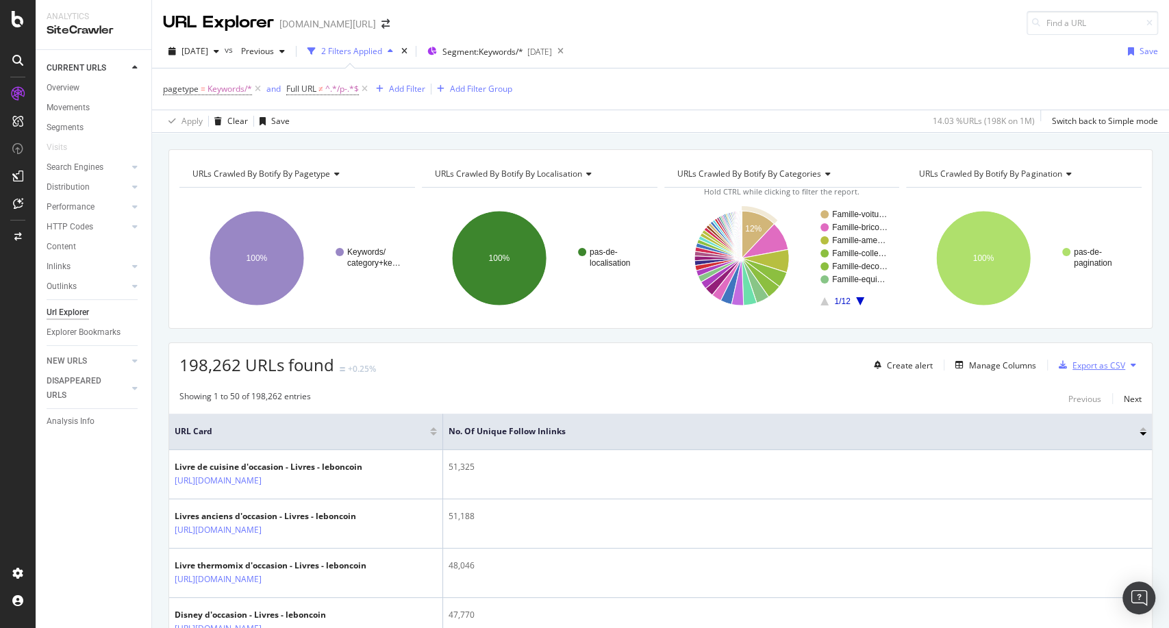
click at [1092, 360] on div "Export as CSV" at bounding box center [1099, 366] width 53 height 12
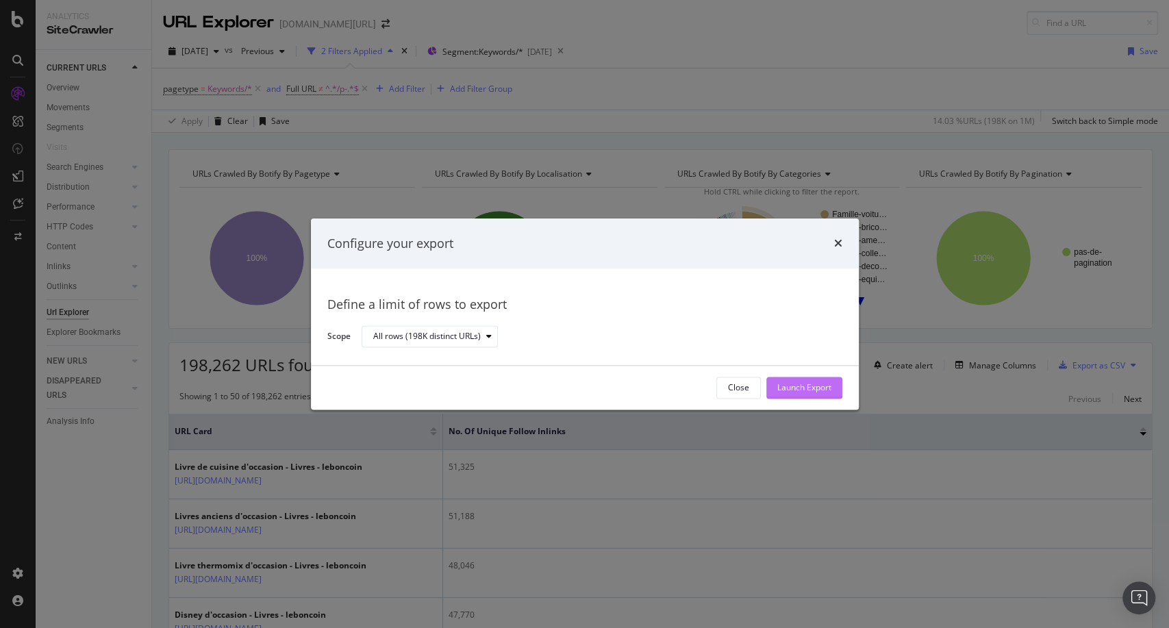
click at [818, 395] on div "Launch Export" at bounding box center [804, 387] width 54 height 21
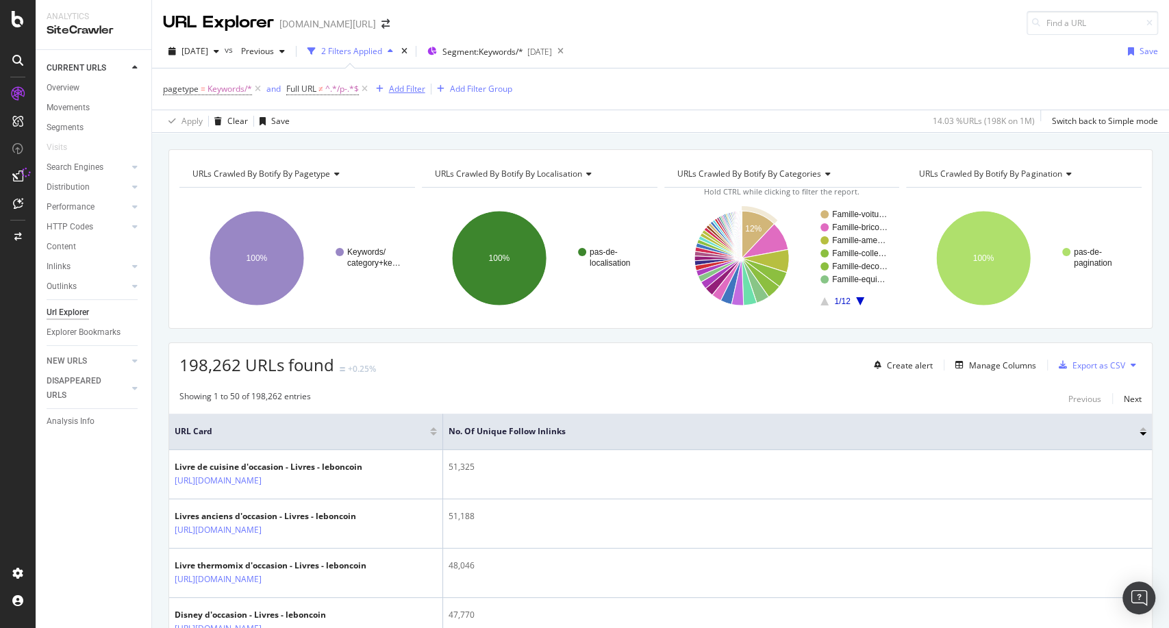
click at [395, 90] on div "Add Filter" at bounding box center [407, 89] width 36 height 12
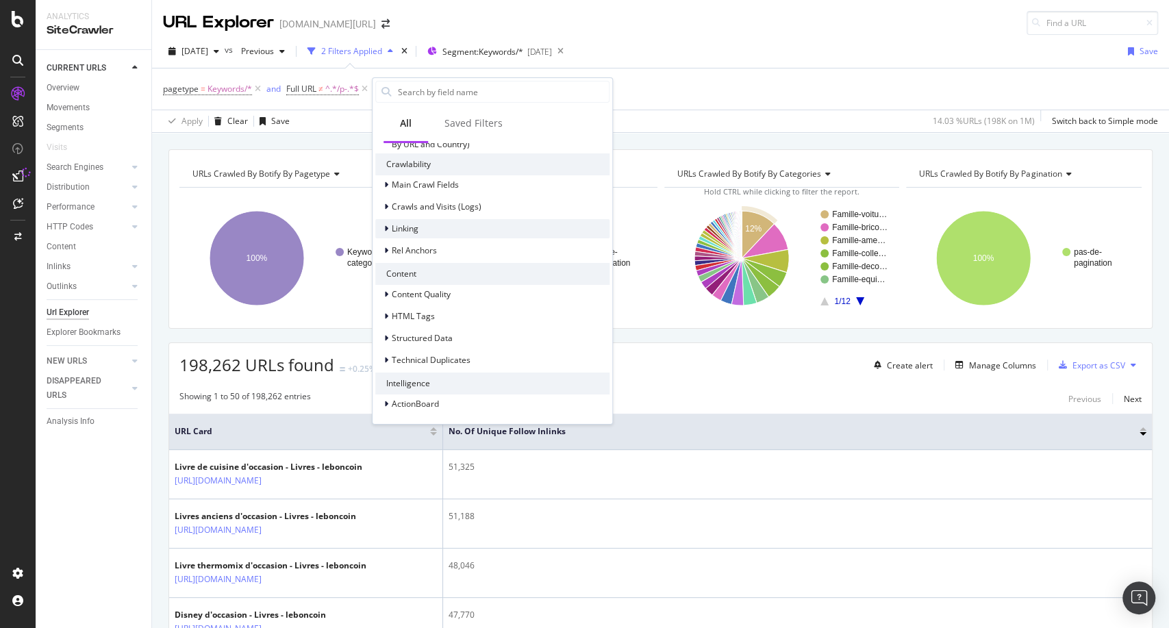
scroll to position [218, 0]
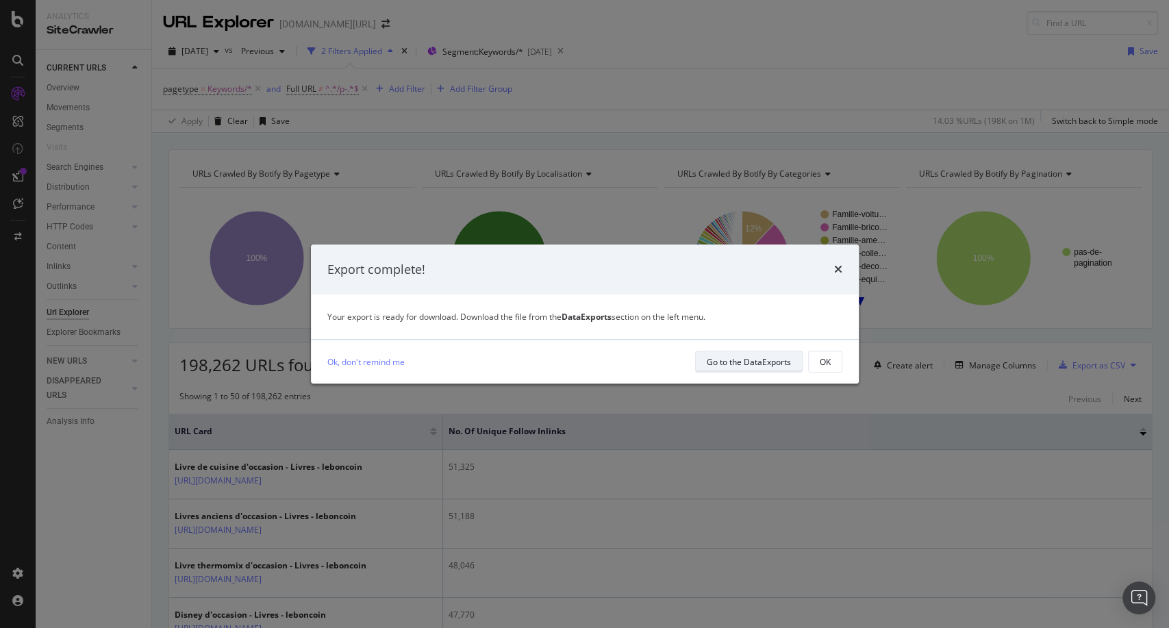
click at [721, 371] on div "Go to the DataExports" at bounding box center [749, 361] width 84 height 19
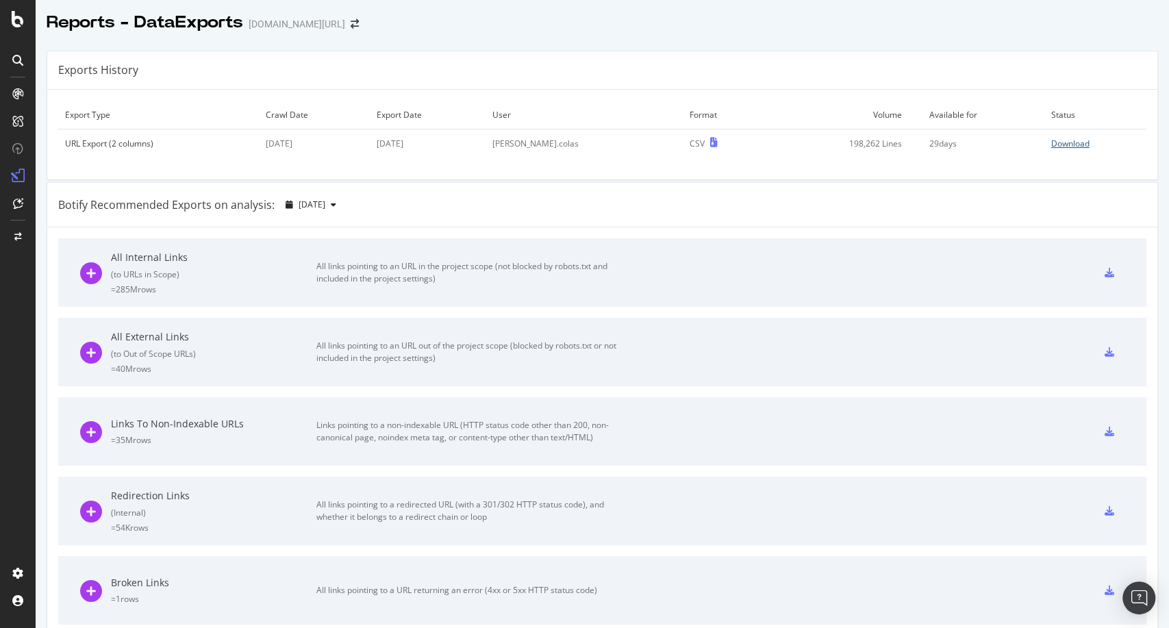
click at [1051, 144] on div "Download" at bounding box center [1070, 144] width 38 height 12
click at [1051, 36] on div at bounding box center [603, 36] width 1134 height 5
click at [12, 18] on icon at bounding box center [18, 19] width 12 height 16
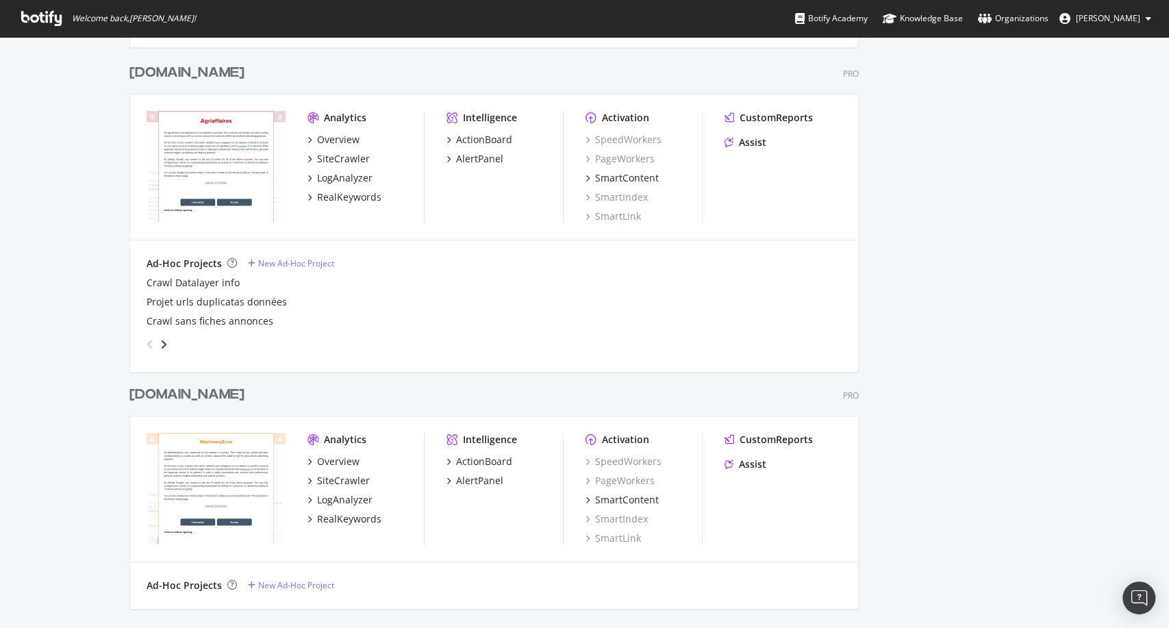
scroll to position [701, 0]
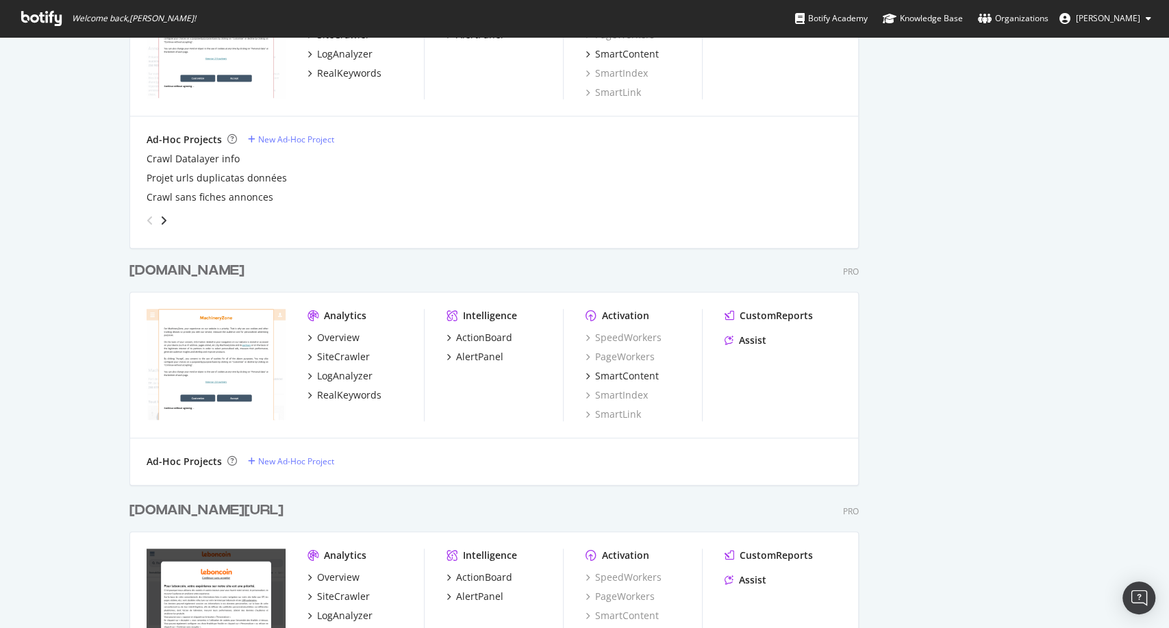
click at [176, 513] on div "[DOMAIN_NAME][URL]" at bounding box center [206, 511] width 154 height 20
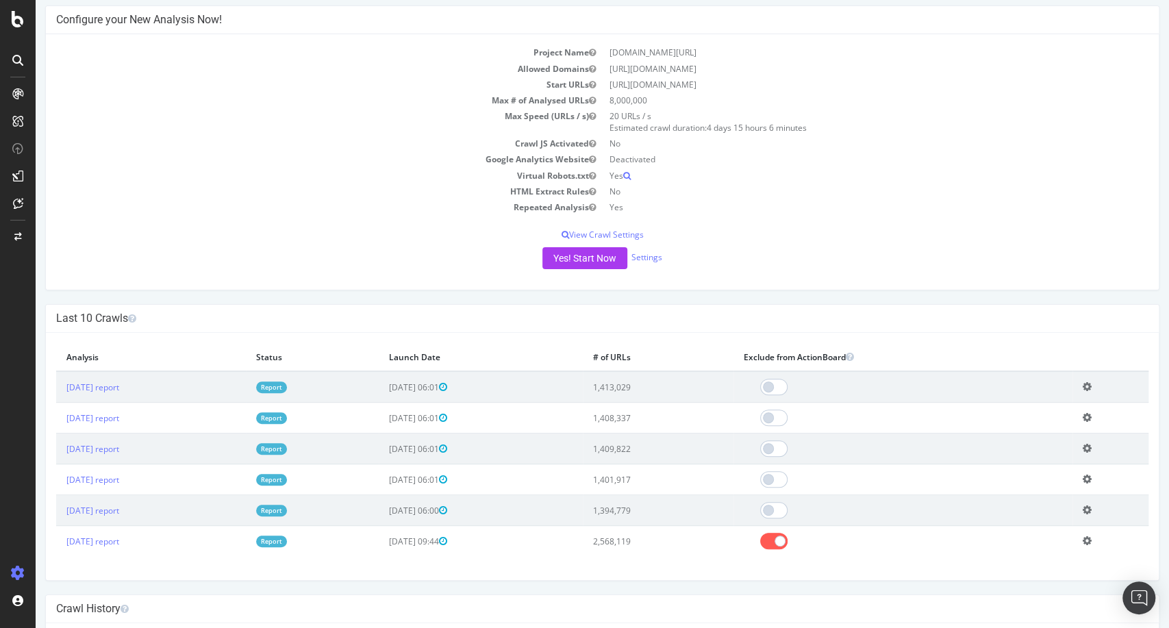
scroll to position [112, 0]
